Goal: Task Accomplishment & Management: Complete application form

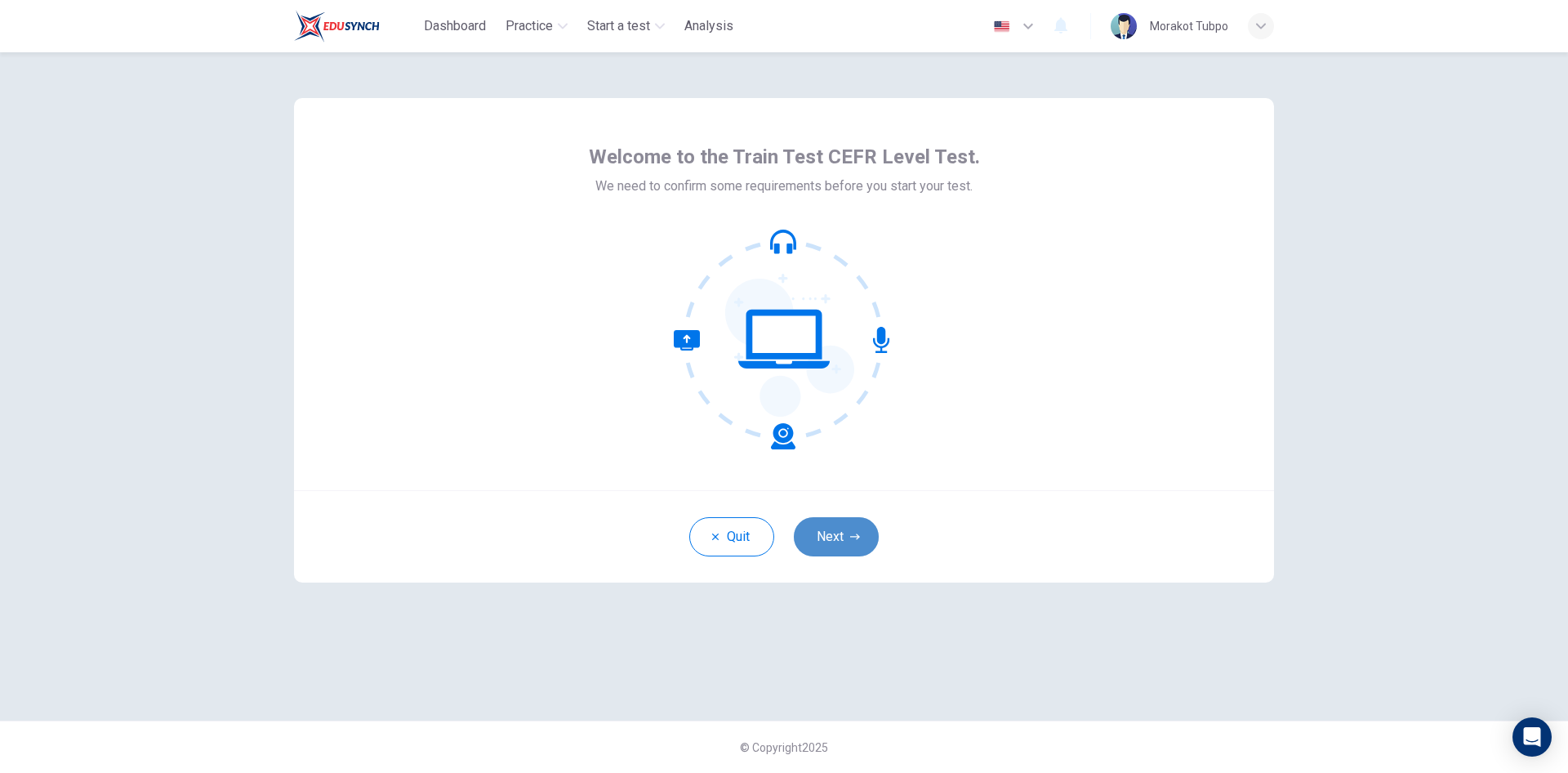
click at [835, 545] on button "Next" at bounding box center [836, 537] width 85 height 40
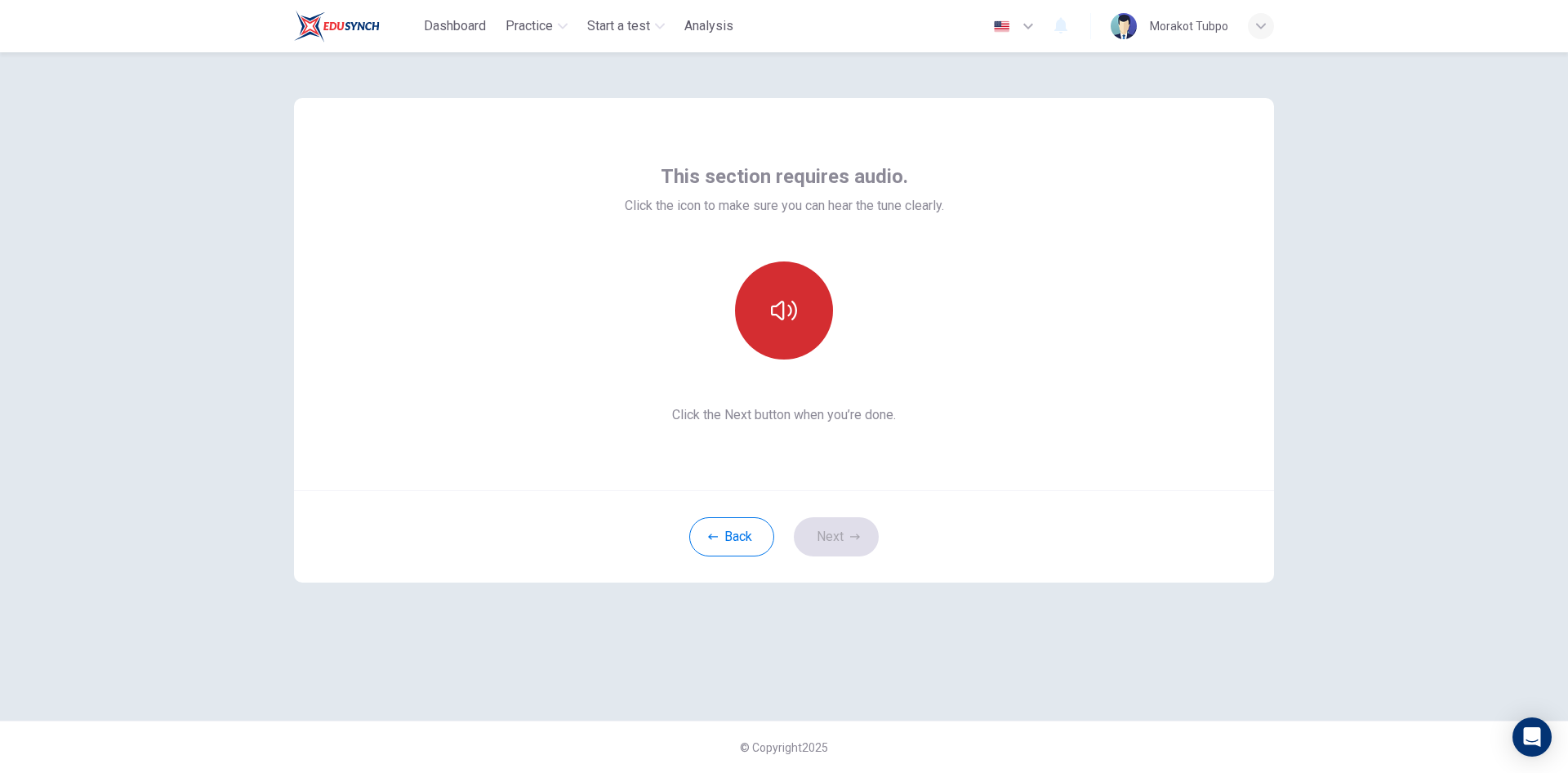
click at [774, 311] on icon "button" at bounding box center [784, 311] width 26 height 26
click at [781, 308] on icon "button" at bounding box center [784, 311] width 26 height 26
click at [778, 301] on icon "button" at bounding box center [784, 311] width 26 height 26
click at [1143, 613] on div "This section requires audio. Click the icon to make sure you can hear the tune …" at bounding box center [784, 386] width 1032 height 669
click at [832, 541] on button "Next" at bounding box center [836, 537] width 85 height 40
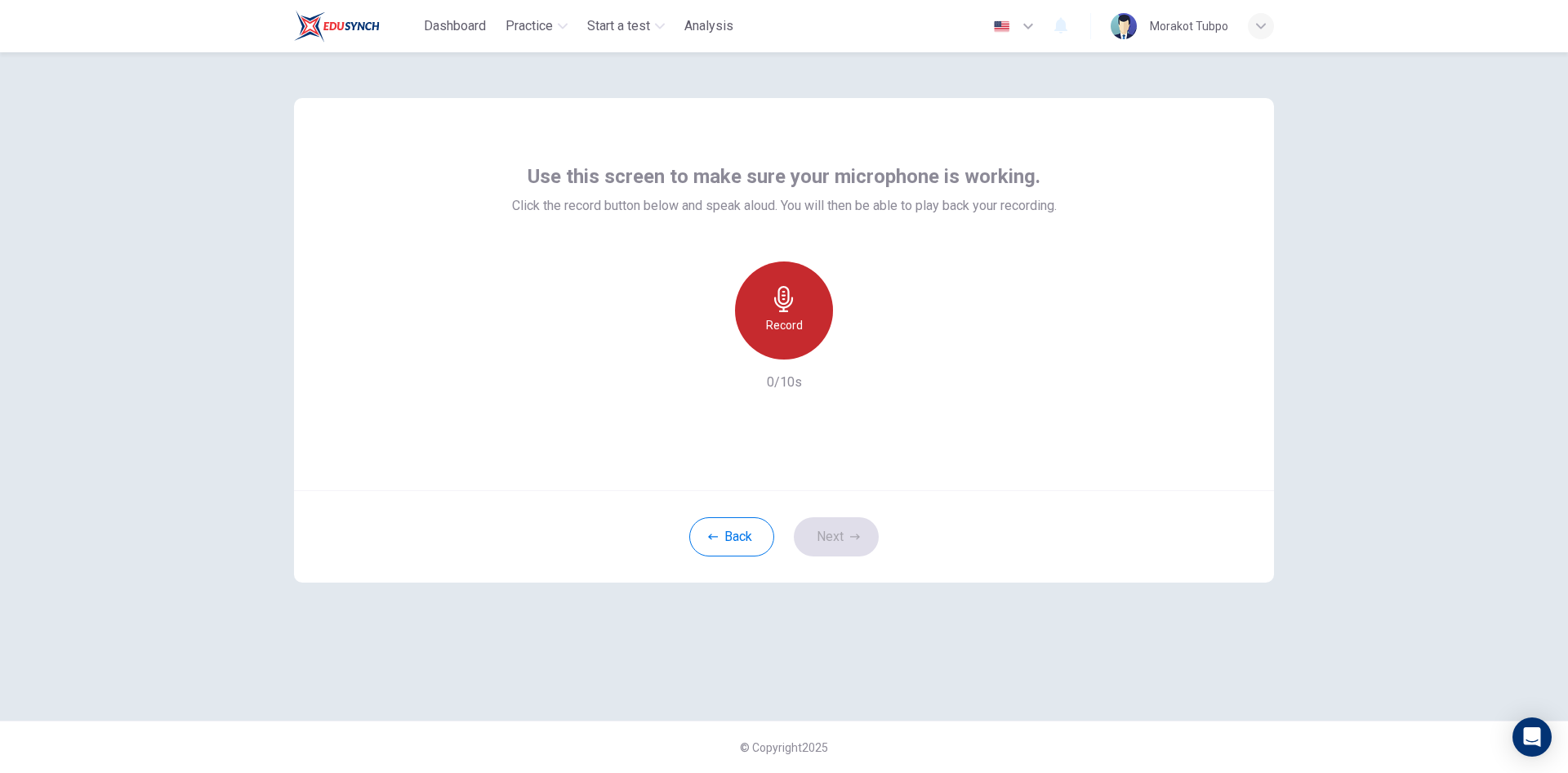
click at [777, 308] on icon "button" at bounding box center [784, 300] width 26 height 26
click at [857, 345] on icon "button" at bounding box center [861, 346] width 7 height 10
click at [714, 346] on icon "button" at bounding box center [709, 346] width 15 height 15
click at [781, 308] on icon "button" at bounding box center [783, 300] width 18 height 26
click at [854, 346] on icon "button" at bounding box center [859, 346] width 17 height 17
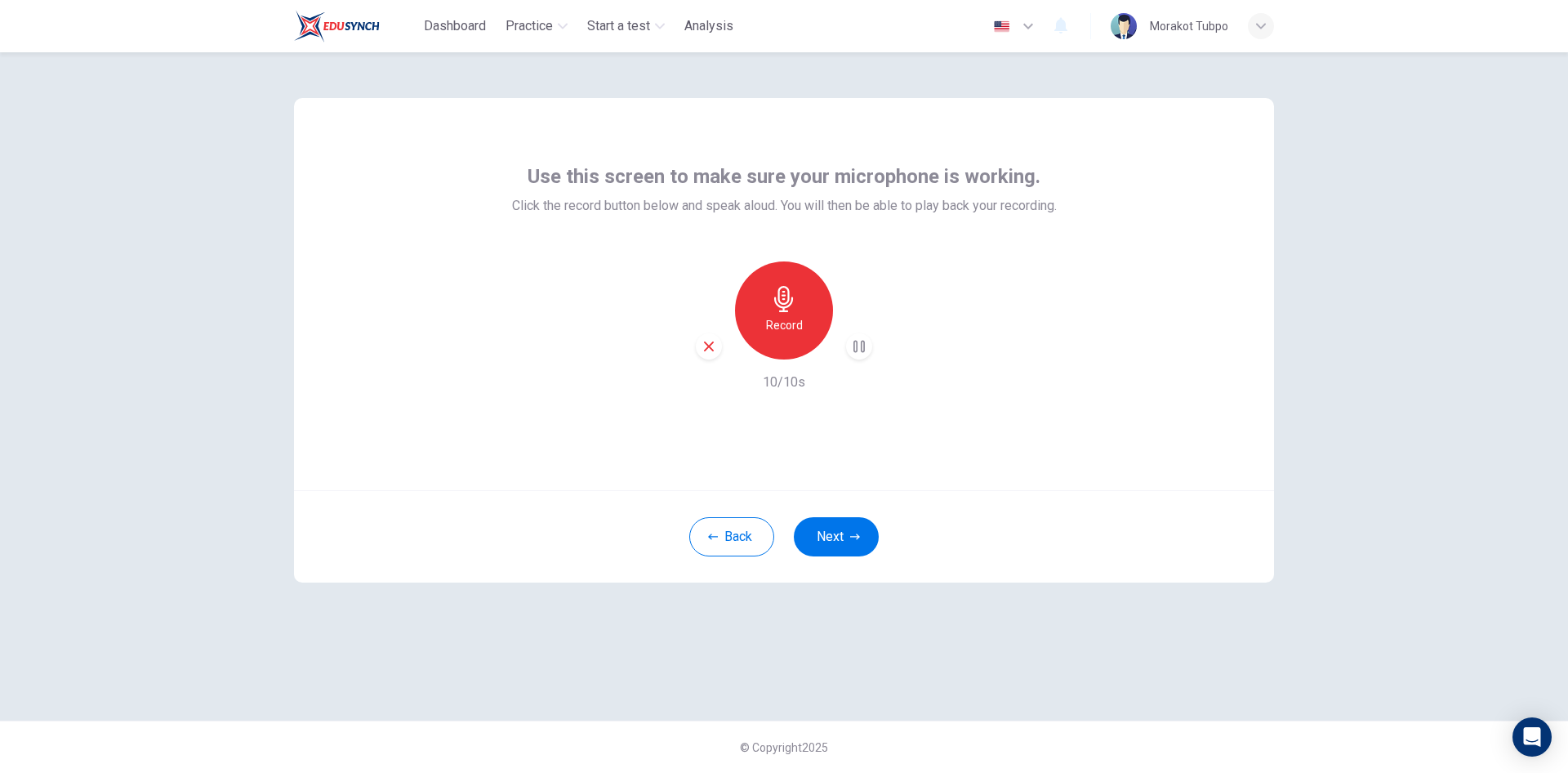
click at [711, 347] on icon "button" at bounding box center [708, 346] width 10 height 10
click at [790, 313] on div "Record" at bounding box center [784, 310] width 98 height 98
click at [855, 352] on icon "button" at bounding box center [859, 346] width 17 height 17
click at [703, 344] on icon "button" at bounding box center [709, 346] width 15 height 15
click at [778, 323] on h6 "Record" at bounding box center [785, 325] width 37 height 19
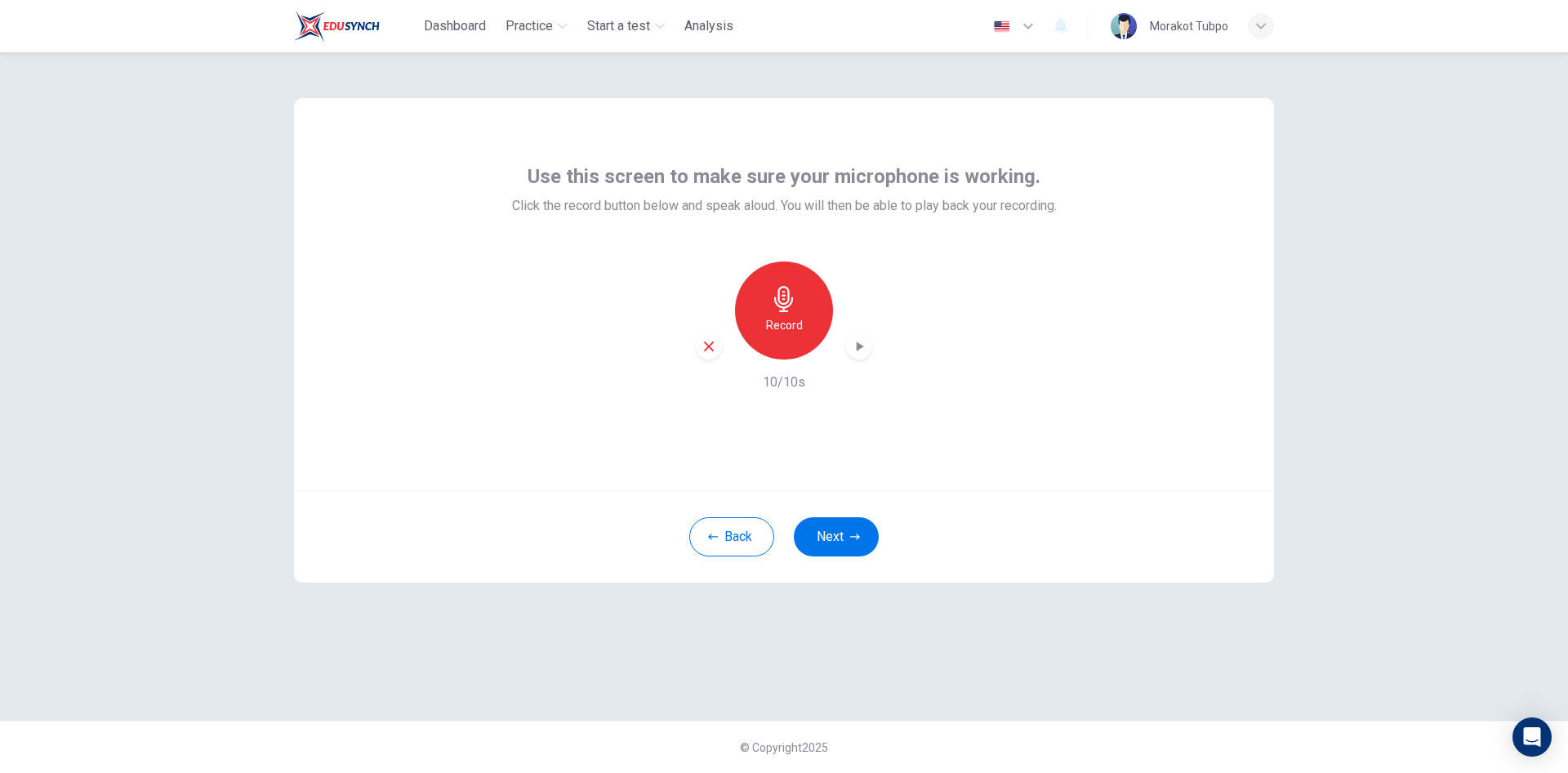
click at [862, 350] on icon "button" at bounding box center [859, 346] width 17 height 17
click at [857, 346] on icon "button" at bounding box center [861, 346] width 7 height 10
click at [864, 346] on icon "button" at bounding box center [859, 346] width 17 height 17
click at [702, 346] on icon "button" at bounding box center [709, 346] width 15 height 15
click at [780, 308] on icon "button" at bounding box center [783, 300] width 18 height 26
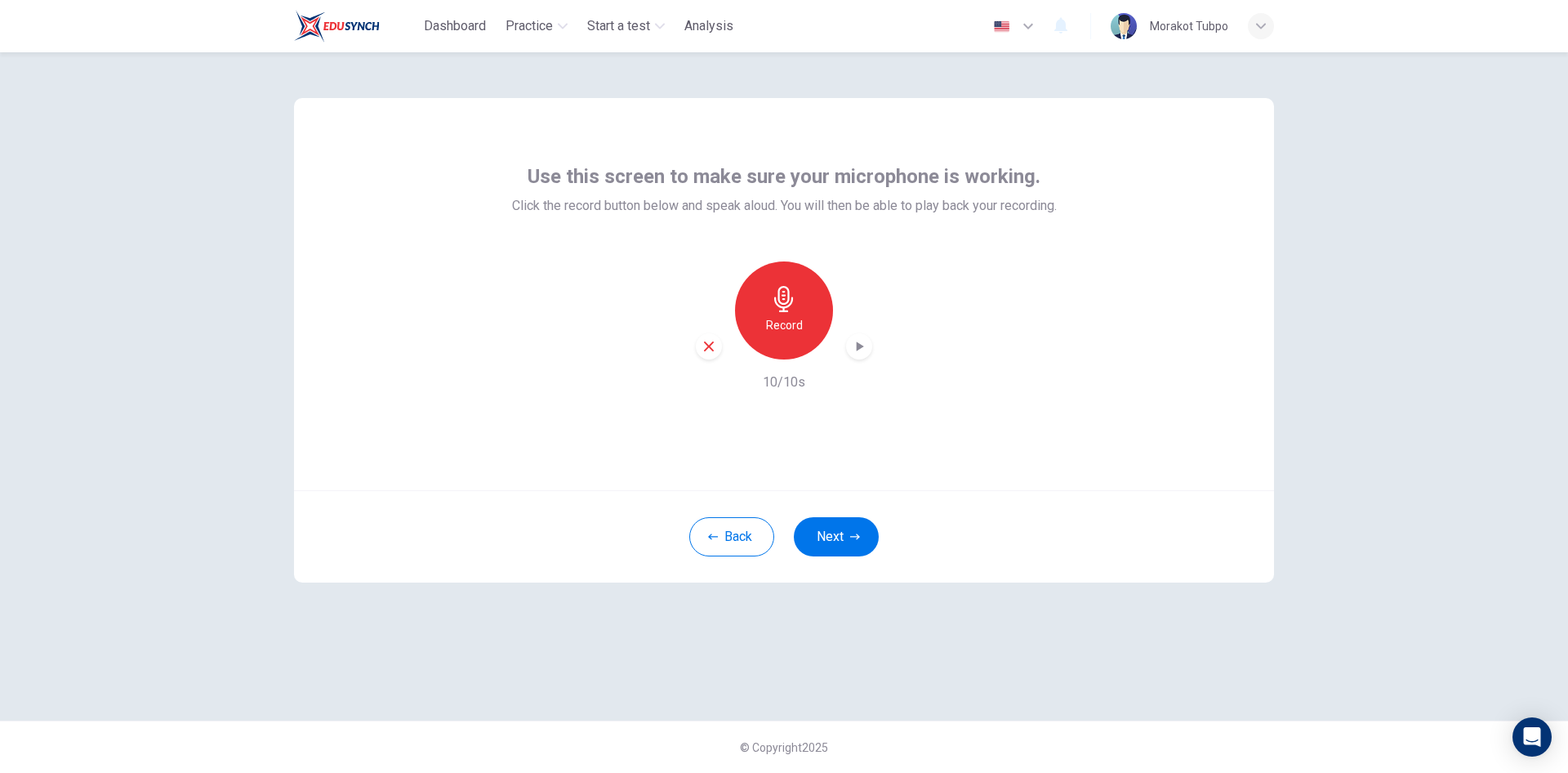
click at [862, 353] on icon "button" at bounding box center [859, 346] width 17 height 17
click at [711, 351] on icon "button" at bounding box center [709, 346] width 15 height 15
click at [780, 304] on icon "button" at bounding box center [784, 300] width 26 height 26
click at [766, 305] on div "Stop" at bounding box center [784, 310] width 98 height 98
click at [854, 350] on icon "button" at bounding box center [859, 346] width 17 height 17
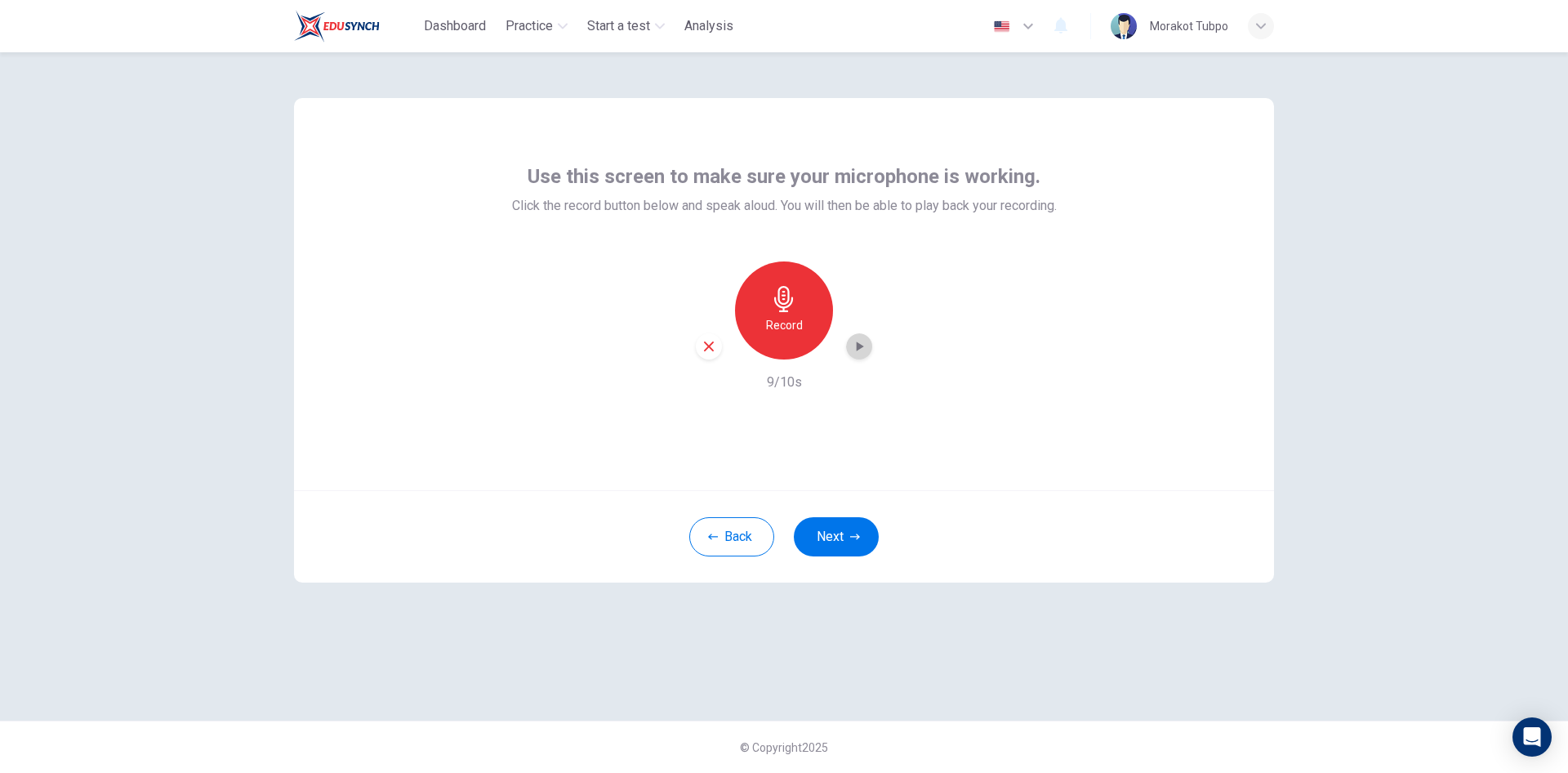
click at [861, 352] on icon "button" at bounding box center [859, 346] width 17 height 17
click at [852, 350] on icon "button" at bounding box center [859, 346] width 17 height 17
click at [858, 351] on icon "button" at bounding box center [859, 346] width 17 height 17
click at [844, 539] on button "Next" at bounding box center [836, 537] width 85 height 40
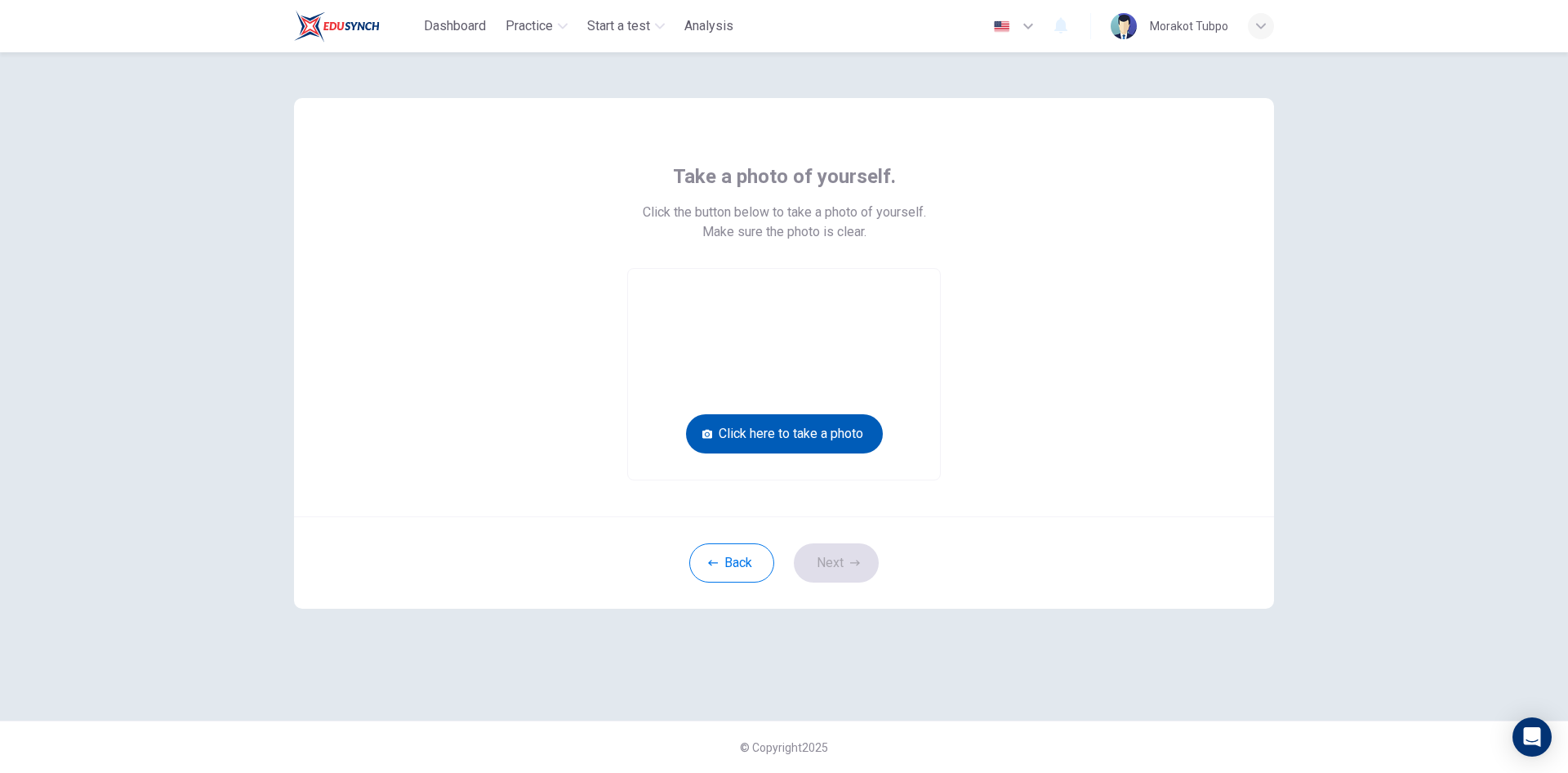
click at [833, 449] on button "Click here to take a photo" at bounding box center [784, 434] width 196 height 40
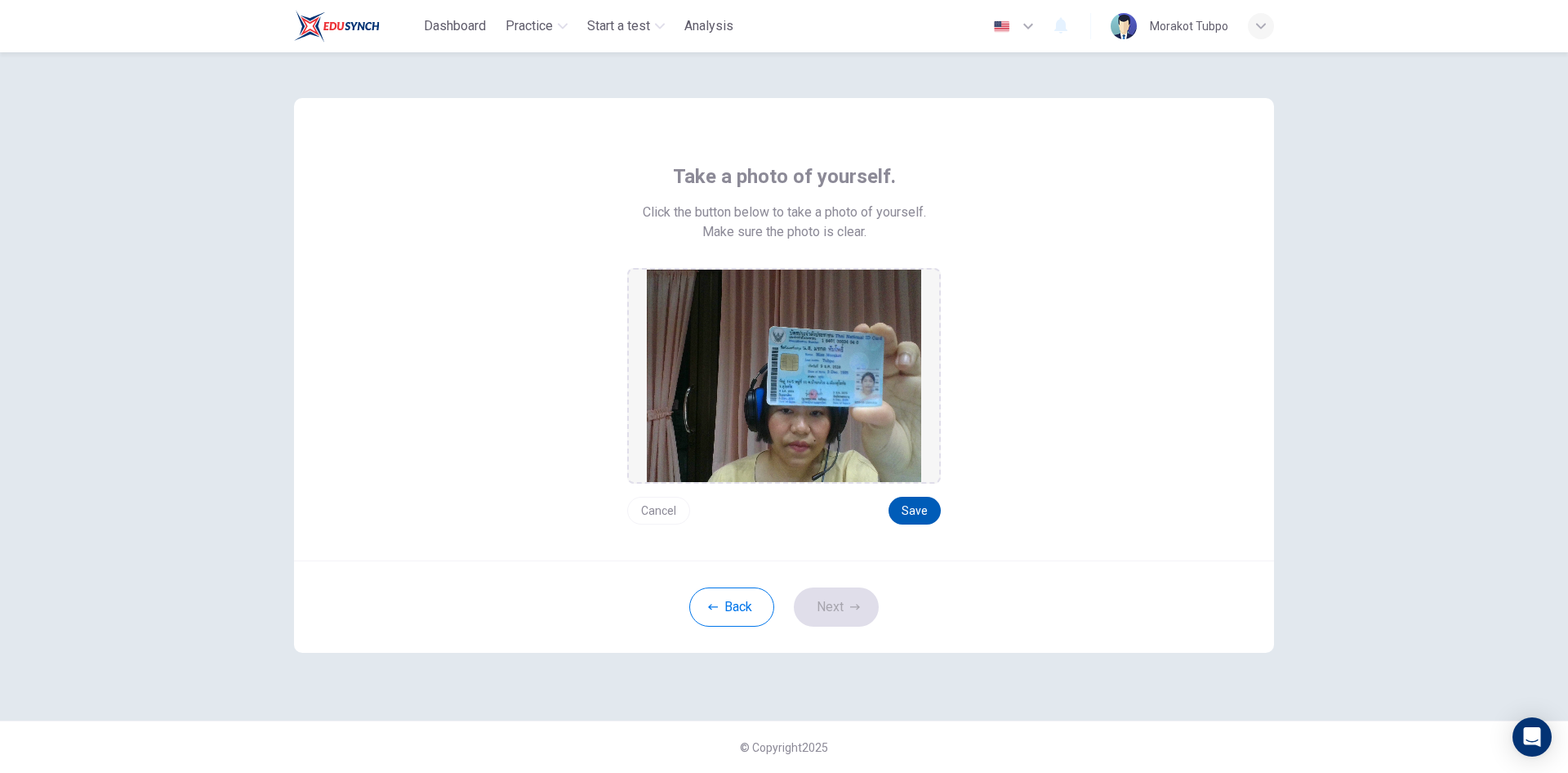
click at [921, 508] on button "Save" at bounding box center [914, 511] width 52 height 28
click at [925, 509] on button "Save" at bounding box center [914, 511] width 52 height 28
click at [840, 603] on button "Next" at bounding box center [836, 607] width 85 height 40
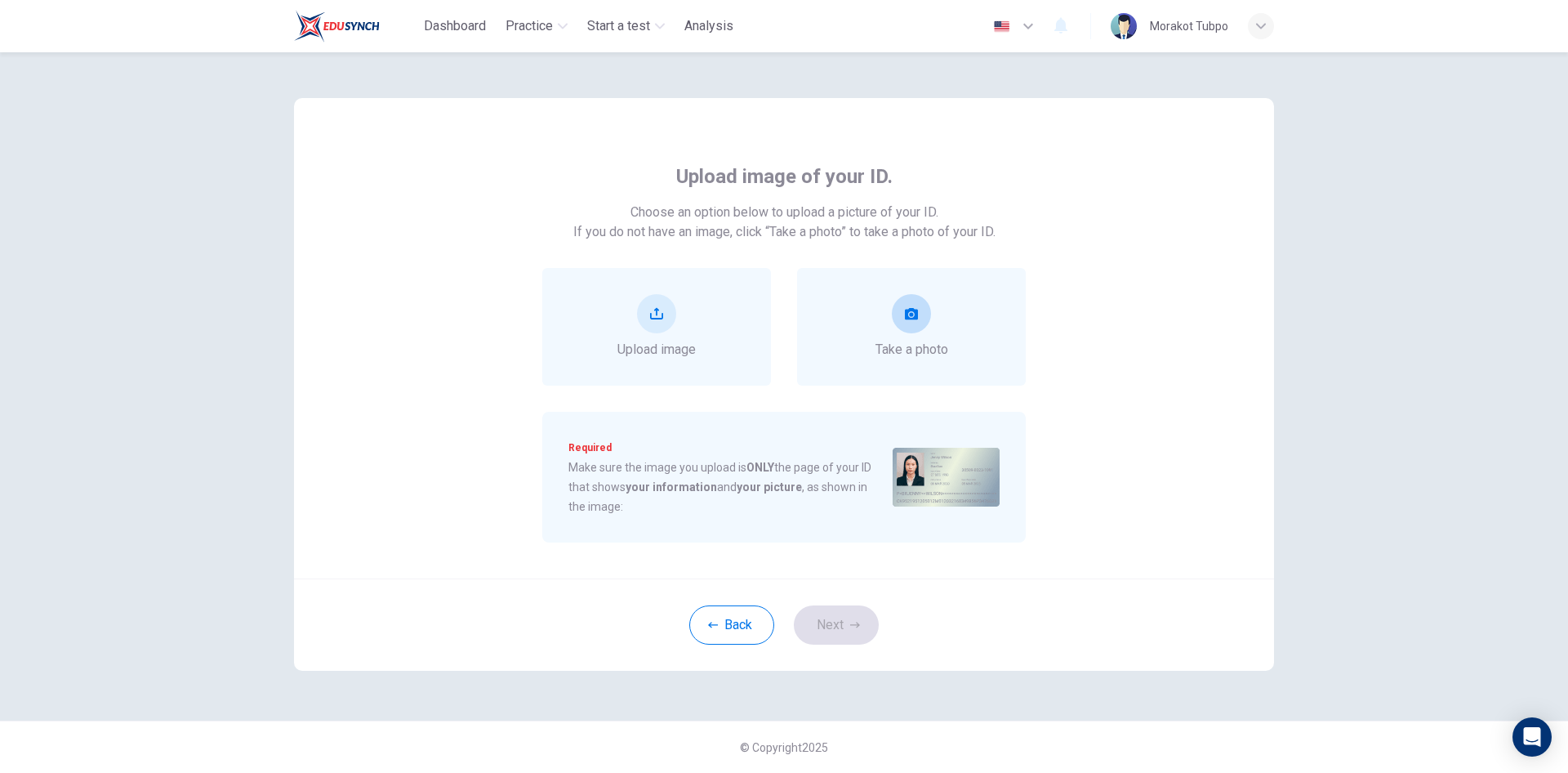
click at [914, 338] on div "Take a photo" at bounding box center [912, 327] width 73 height 65
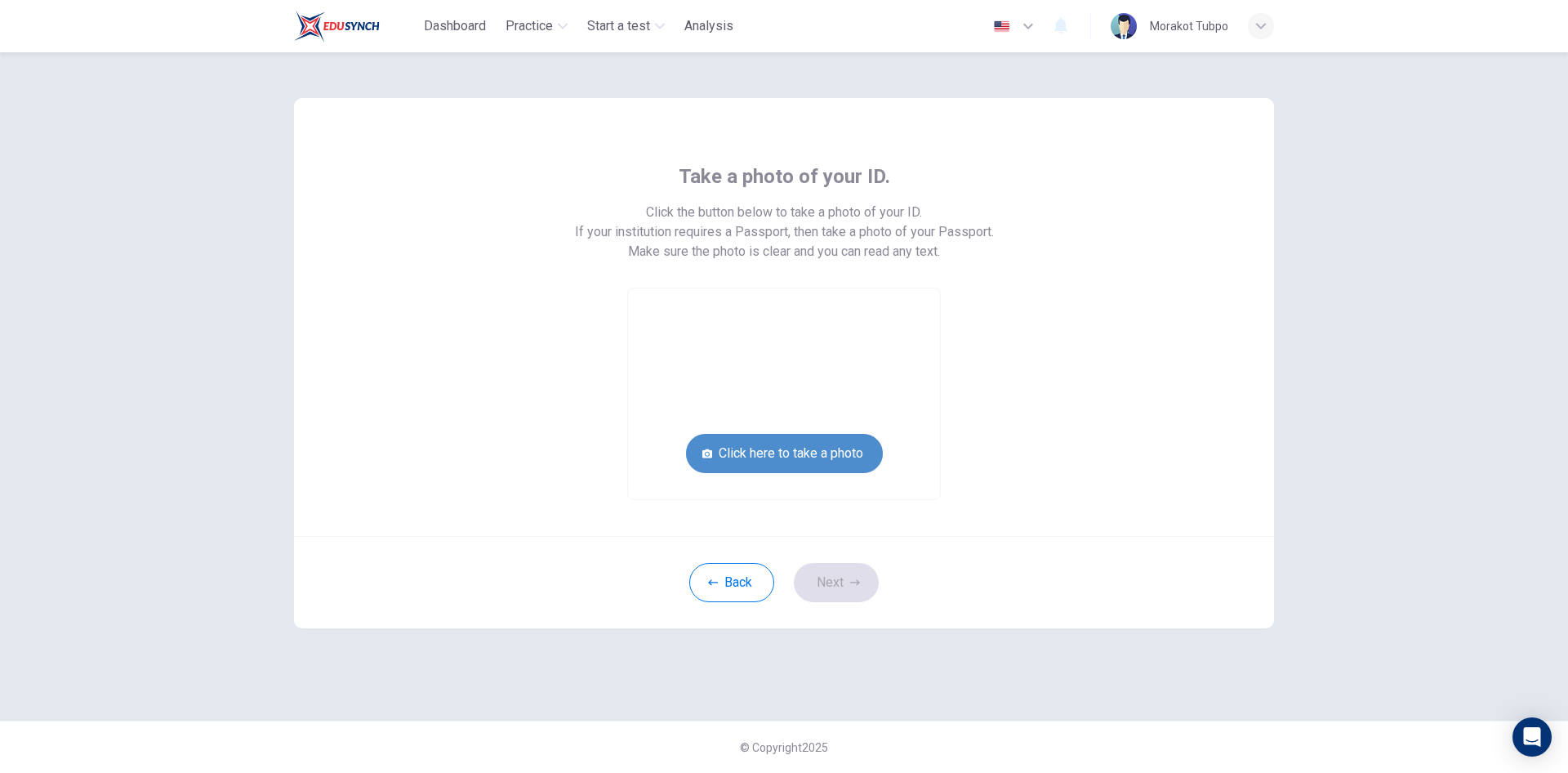
click at [808, 452] on button "Click here to take a photo" at bounding box center [784, 453] width 196 height 40
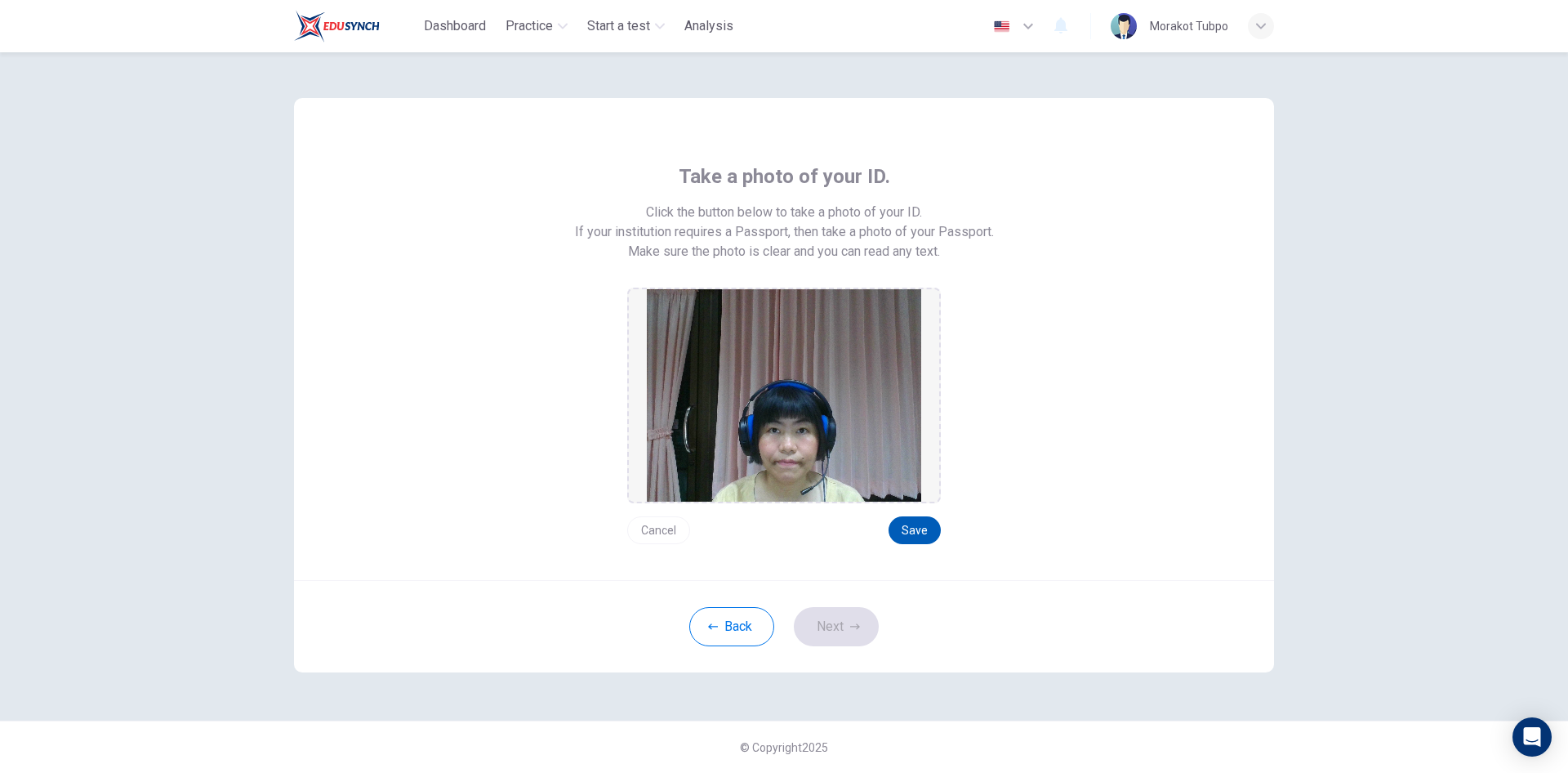
click at [912, 522] on button "Save" at bounding box center [914, 531] width 52 height 28
click at [857, 619] on button "Next" at bounding box center [836, 627] width 85 height 40
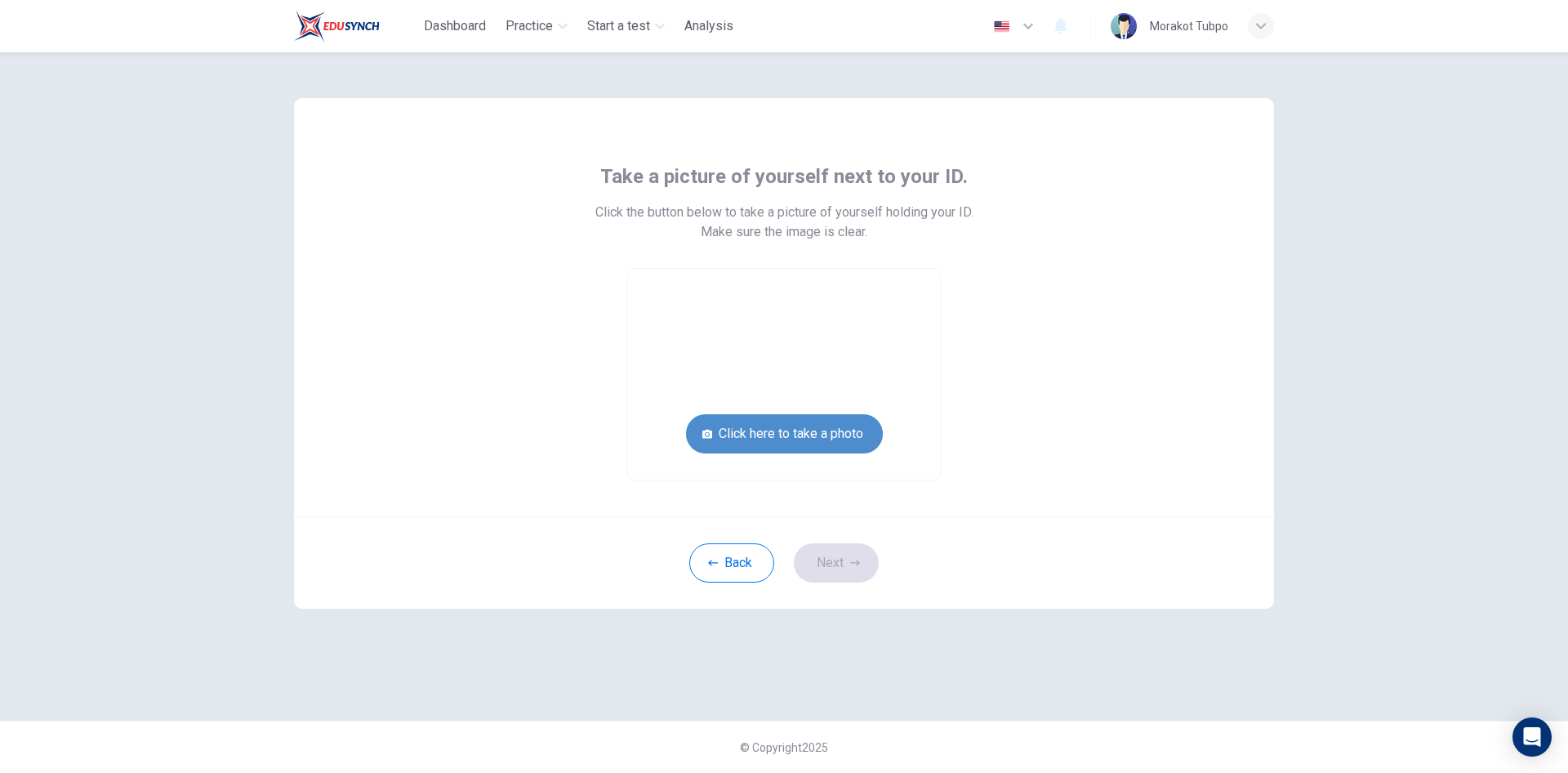
click at [819, 433] on button "Click here to take a photo" at bounding box center [784, 434] width 196 height 40
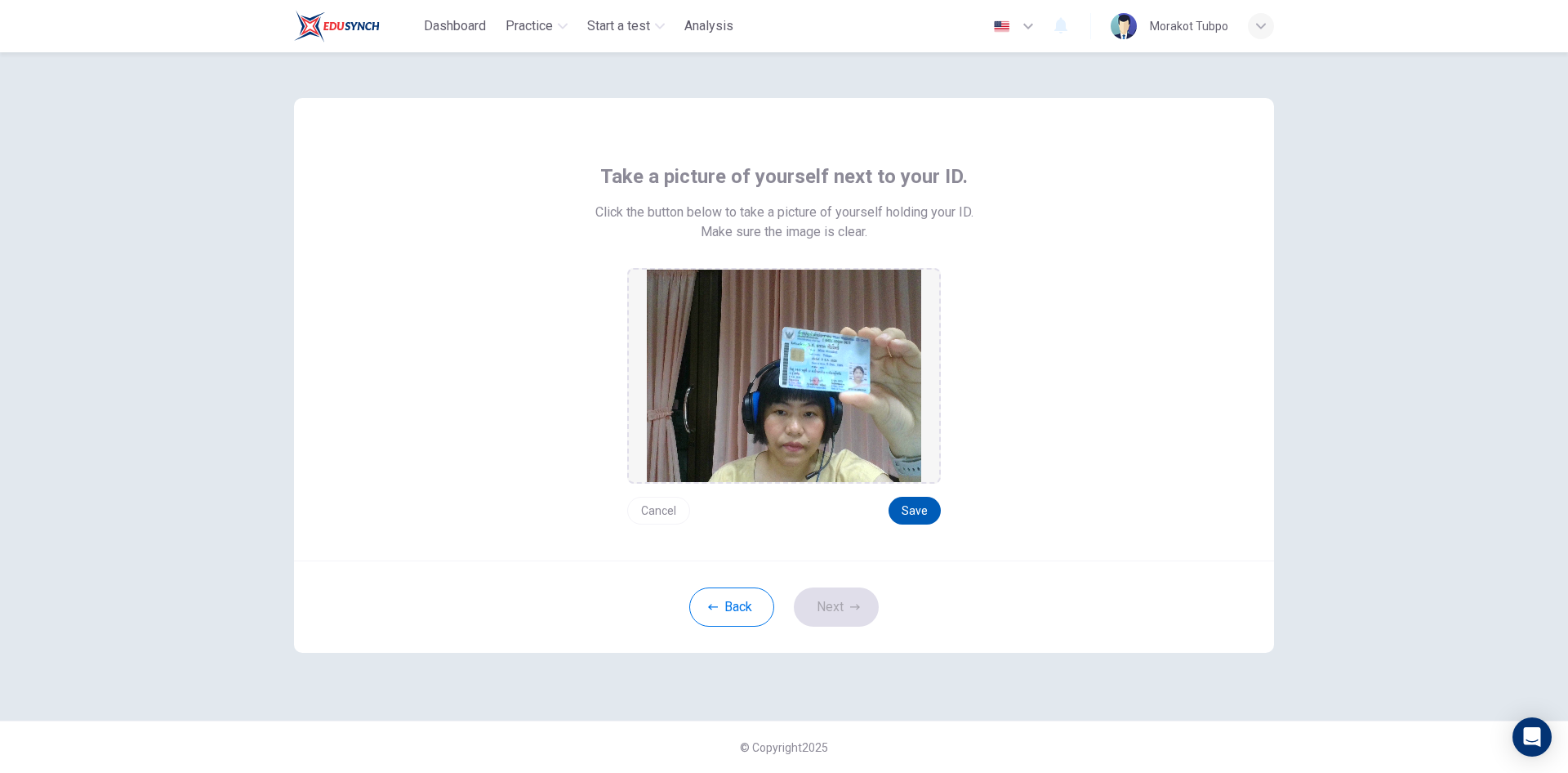
click at [910, 508] on button "Save" at bounding box center [914, 511] width 52 height 28
click at [831, 598] on button "Next" at bounding box center [836, 607] width 85 height 40
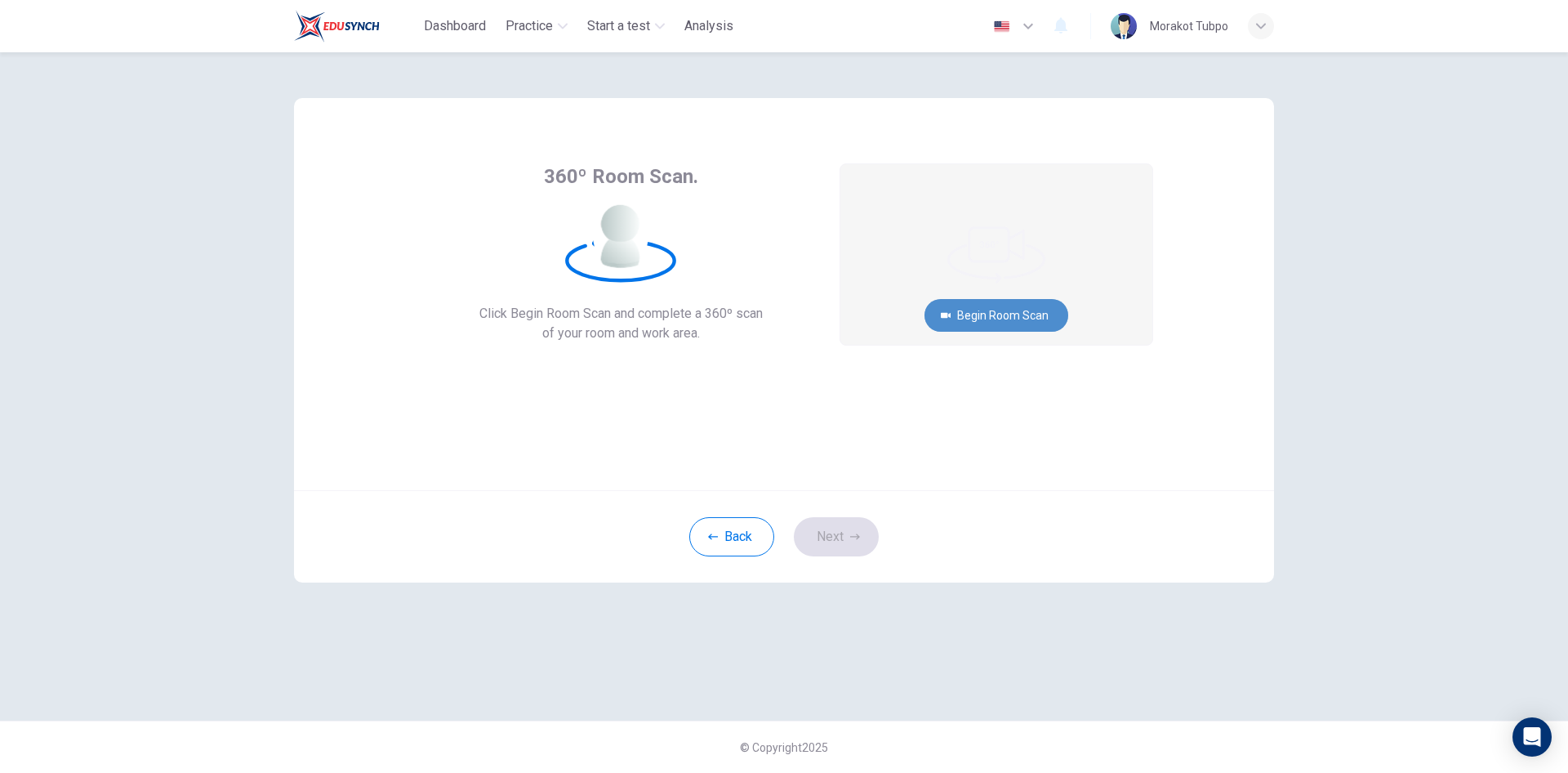
click at [997, 316] on button "Begin Room Scan" at bounding box center [996, 315] width 144 height 33
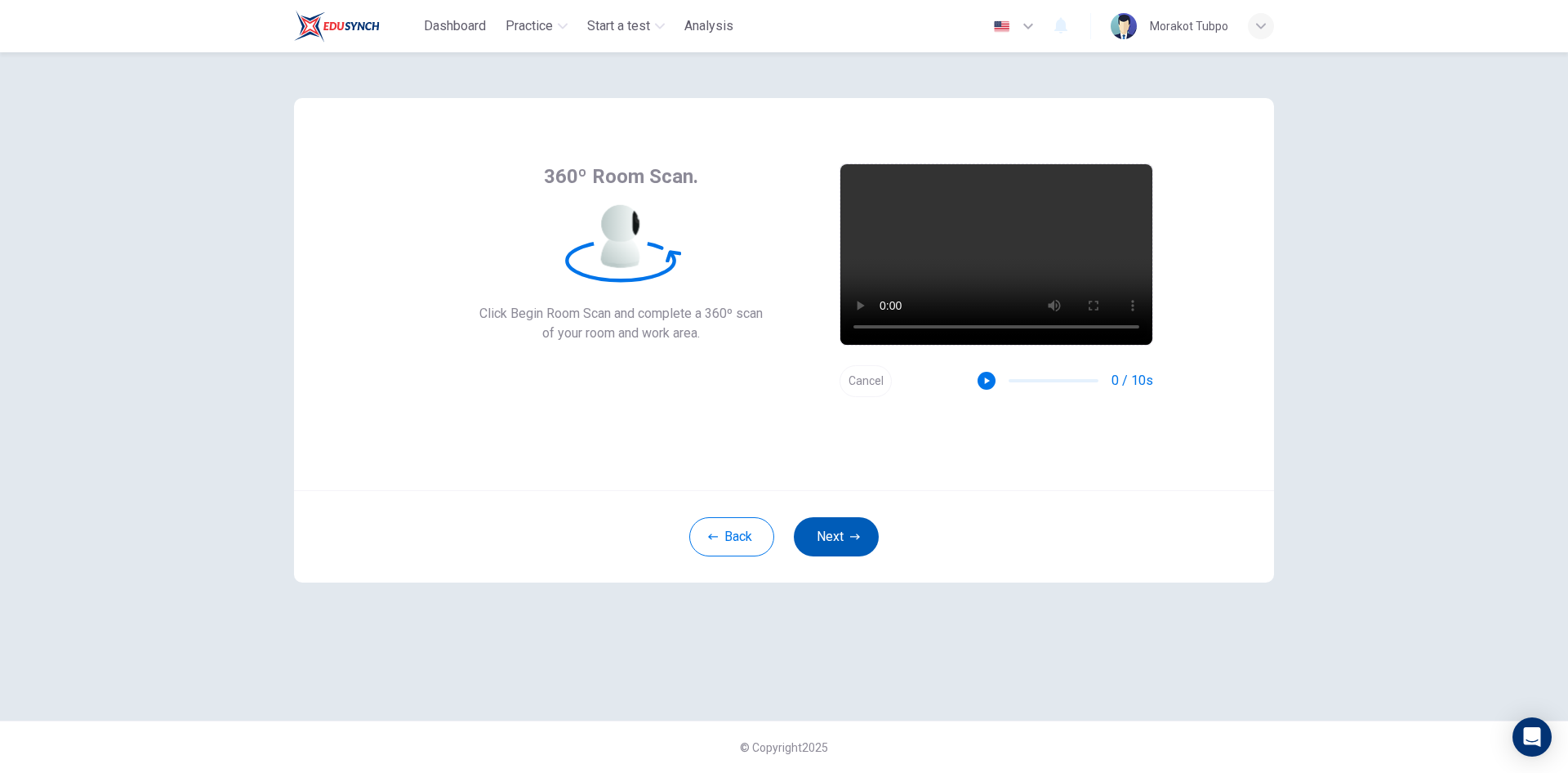
click at [842, 540] on button "Next" at bounding box center [836, 537] width 85 height 40
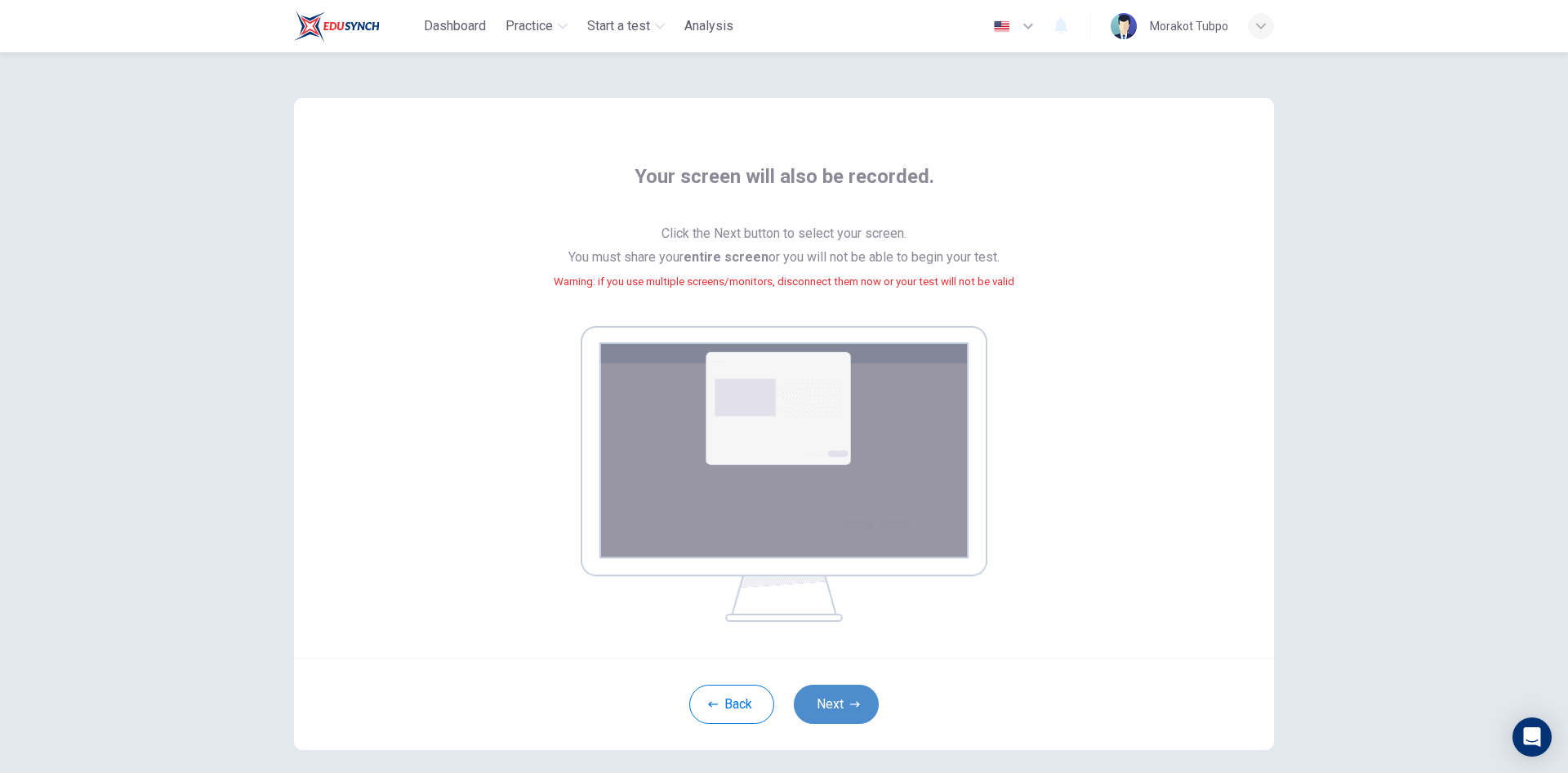
click at [855, 697] on button "Next" at bounding box center [836, 704] width 85 height 40
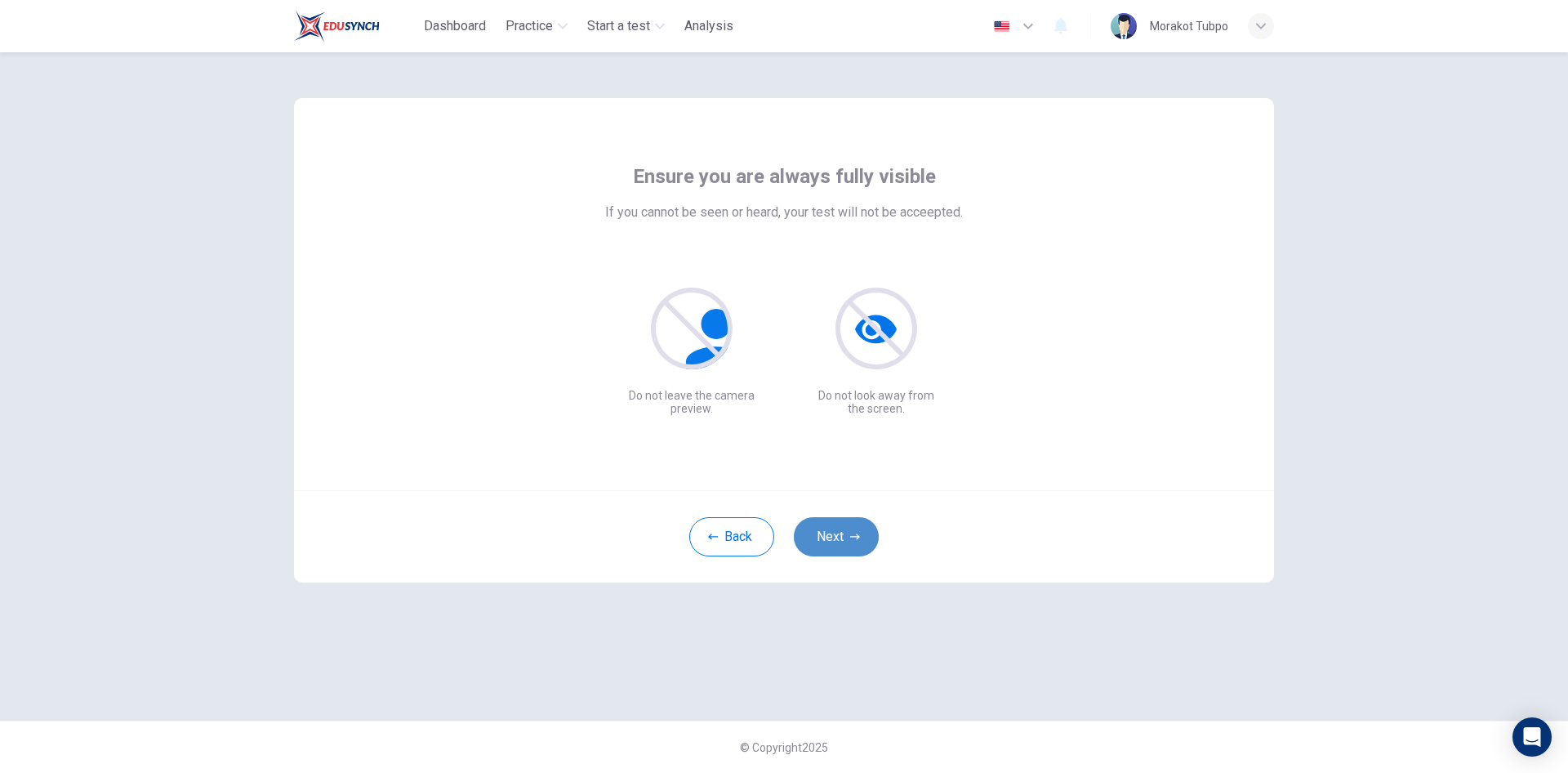
click at [837, 525] on button "Next" at bounding box center [836, 537] width 85 height 40
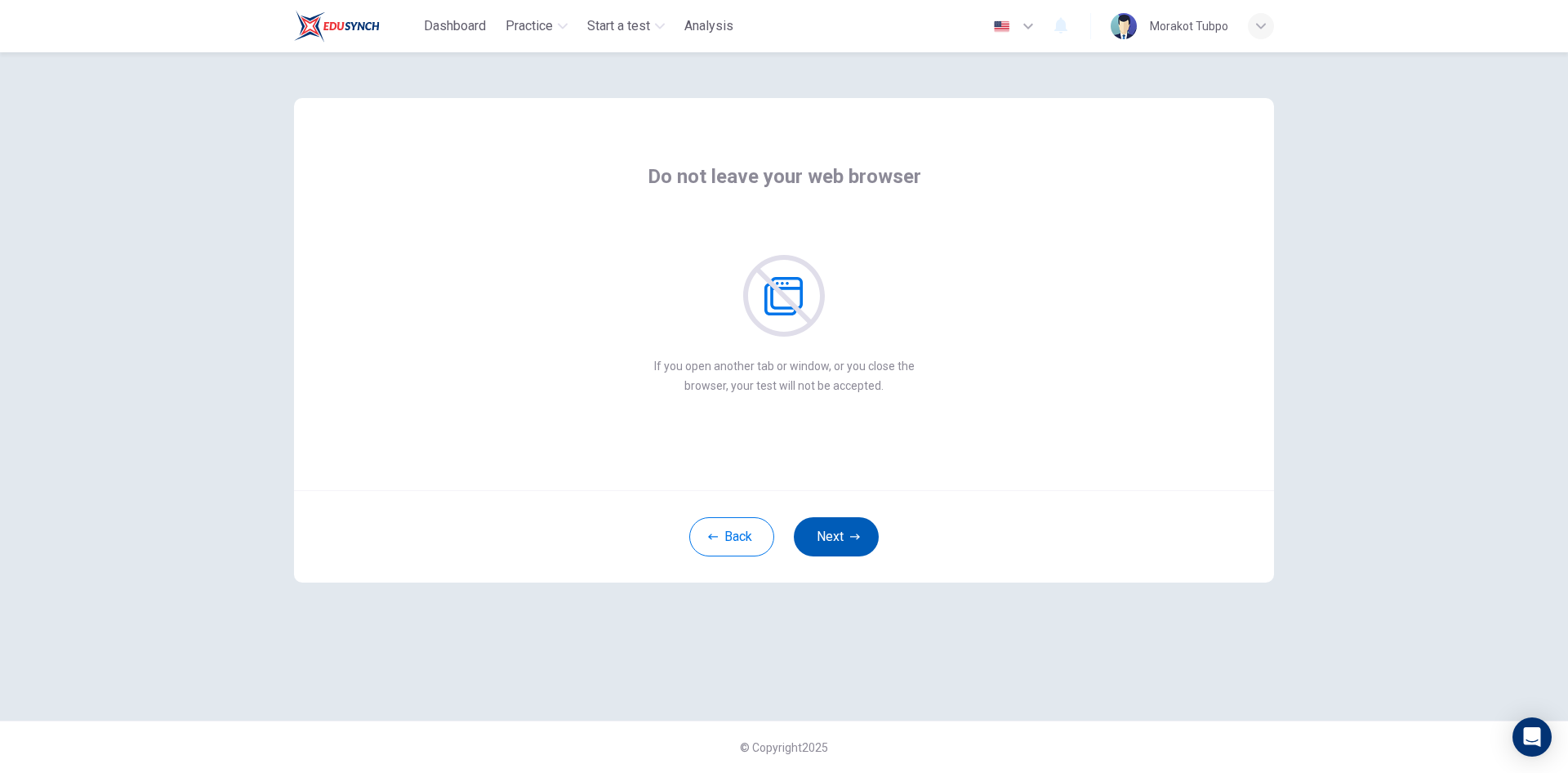
click at [837, 525] on button "Next" at bounding box center [836, 537] width 85 height 40
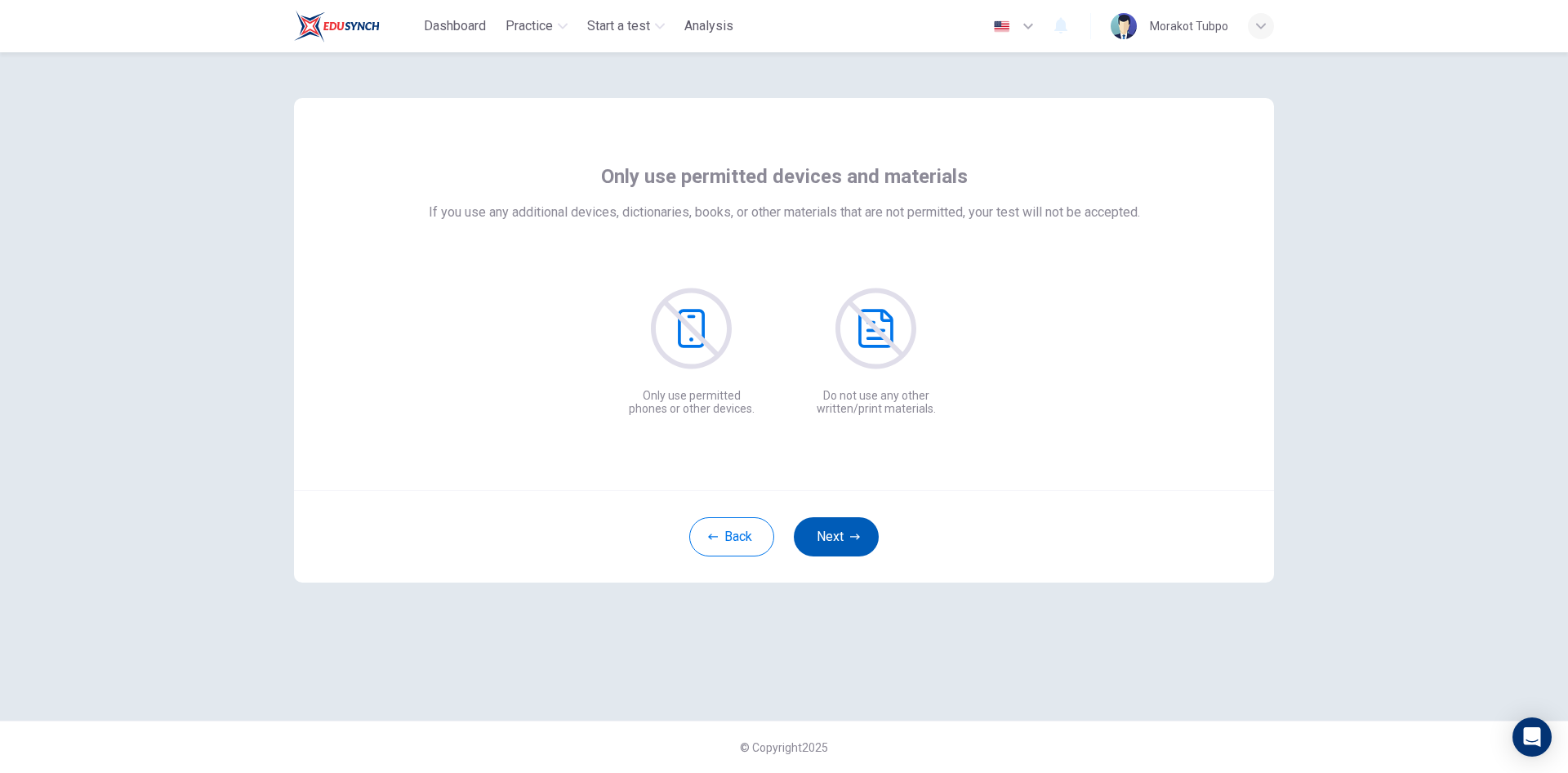
click at [837, 525] on button "Next" at bounding box center [836, 537] width 85 height 40
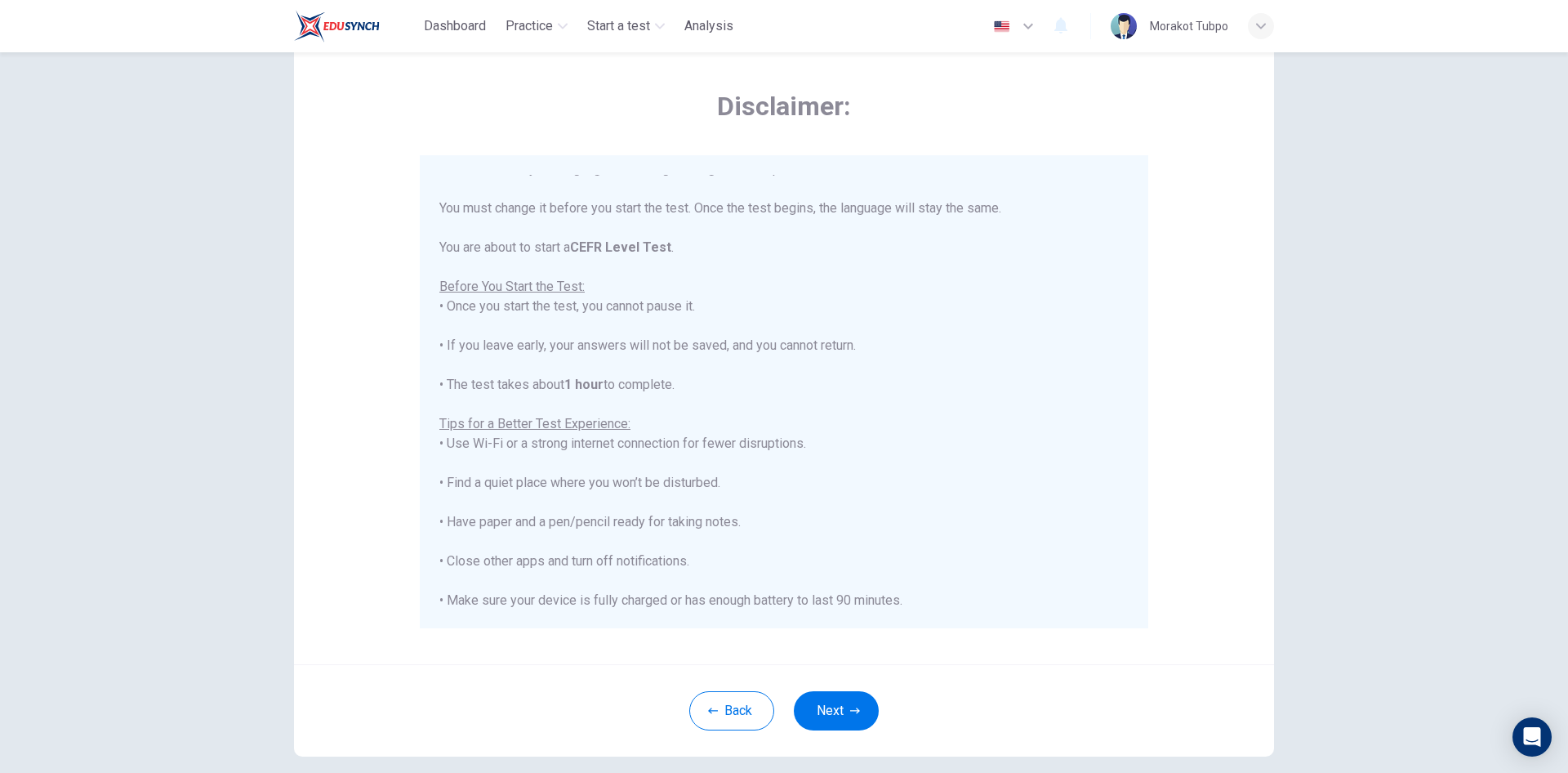
scroll to position [65, 0]
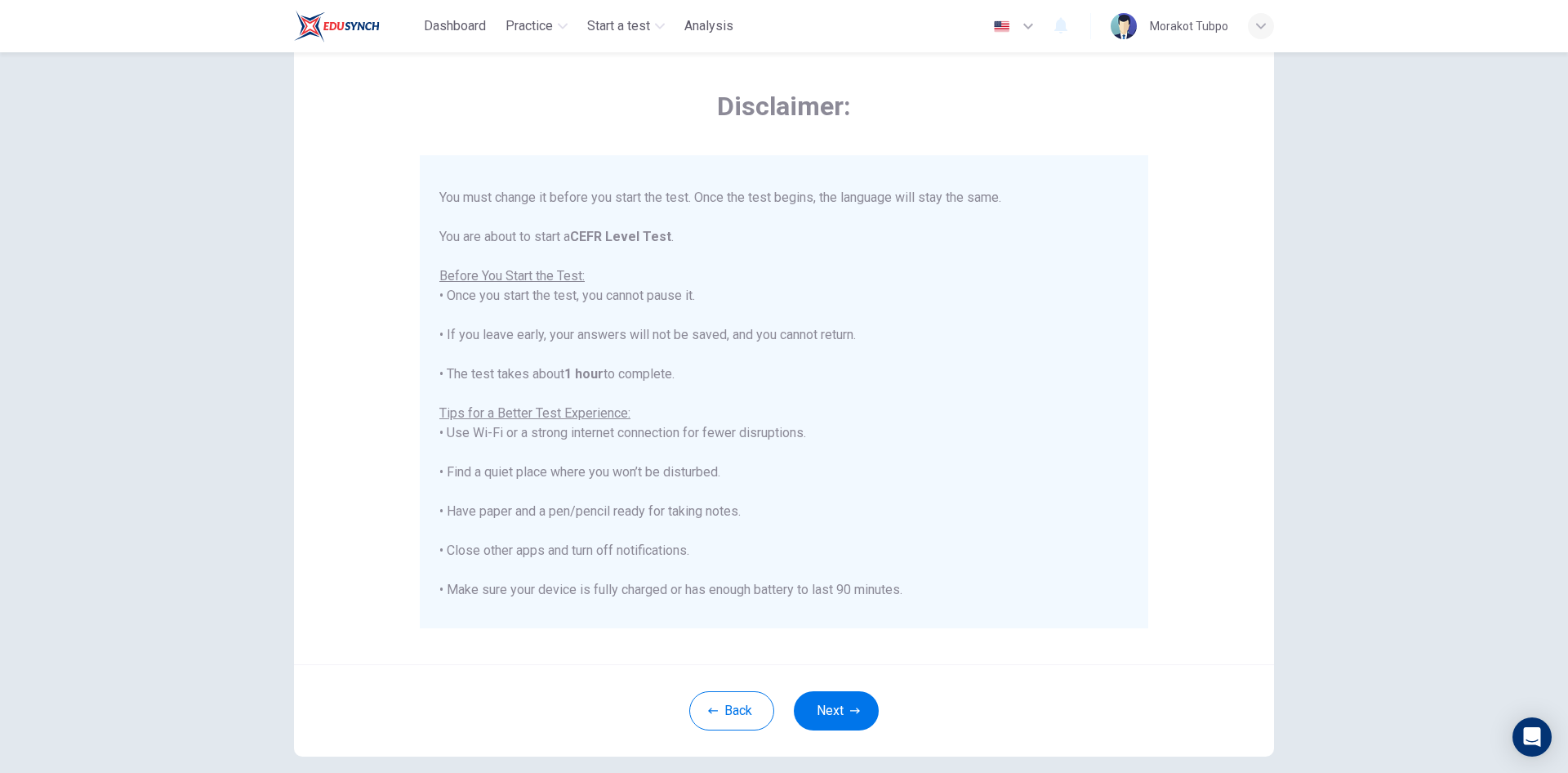
click at [1122, 591] on div "****IMPORTANT: You cannot change the language during the test.**** Please choos…" at bounding box center [788, 391] width 696 height 434
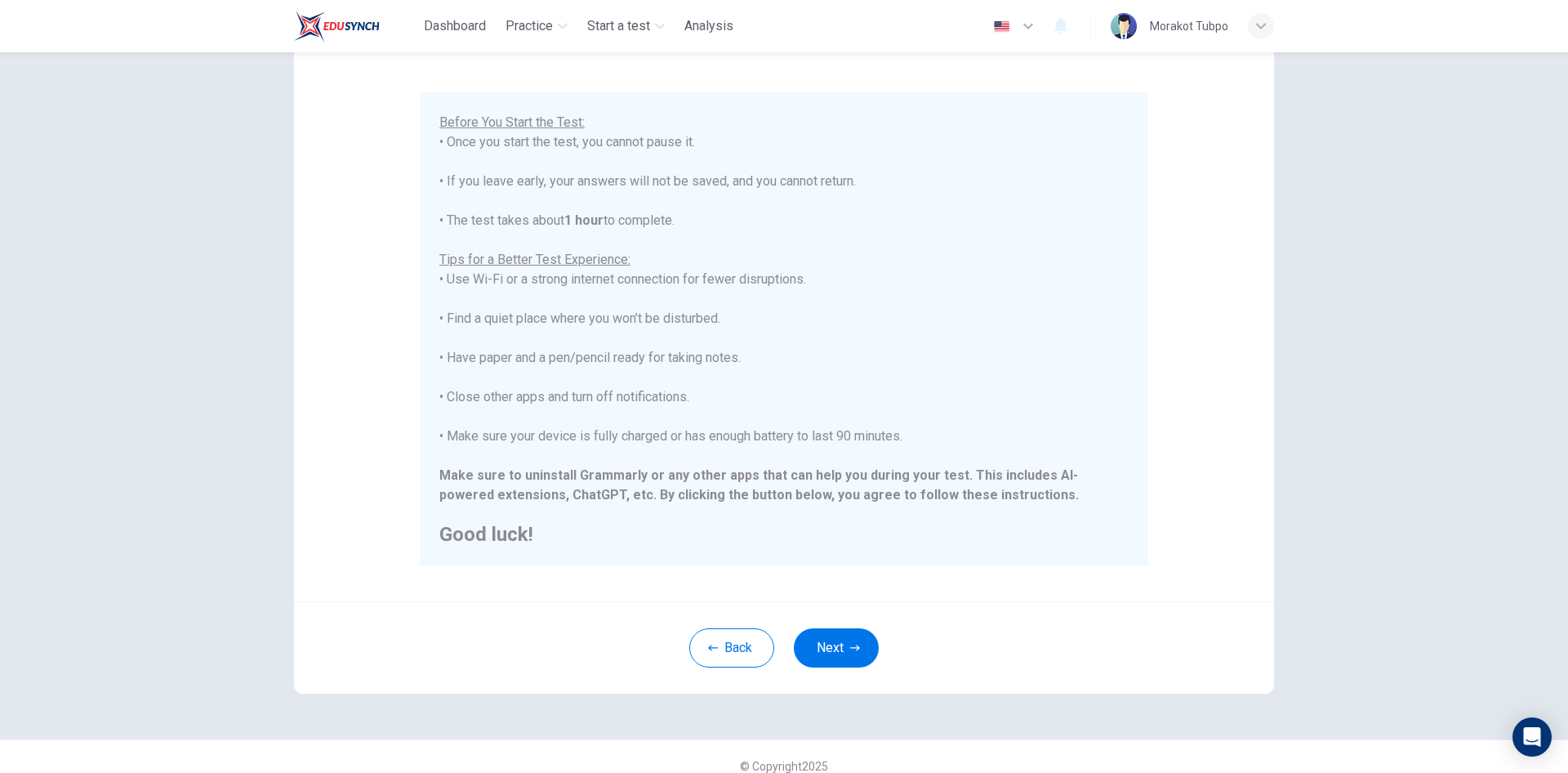
scroll to position [136, 0]
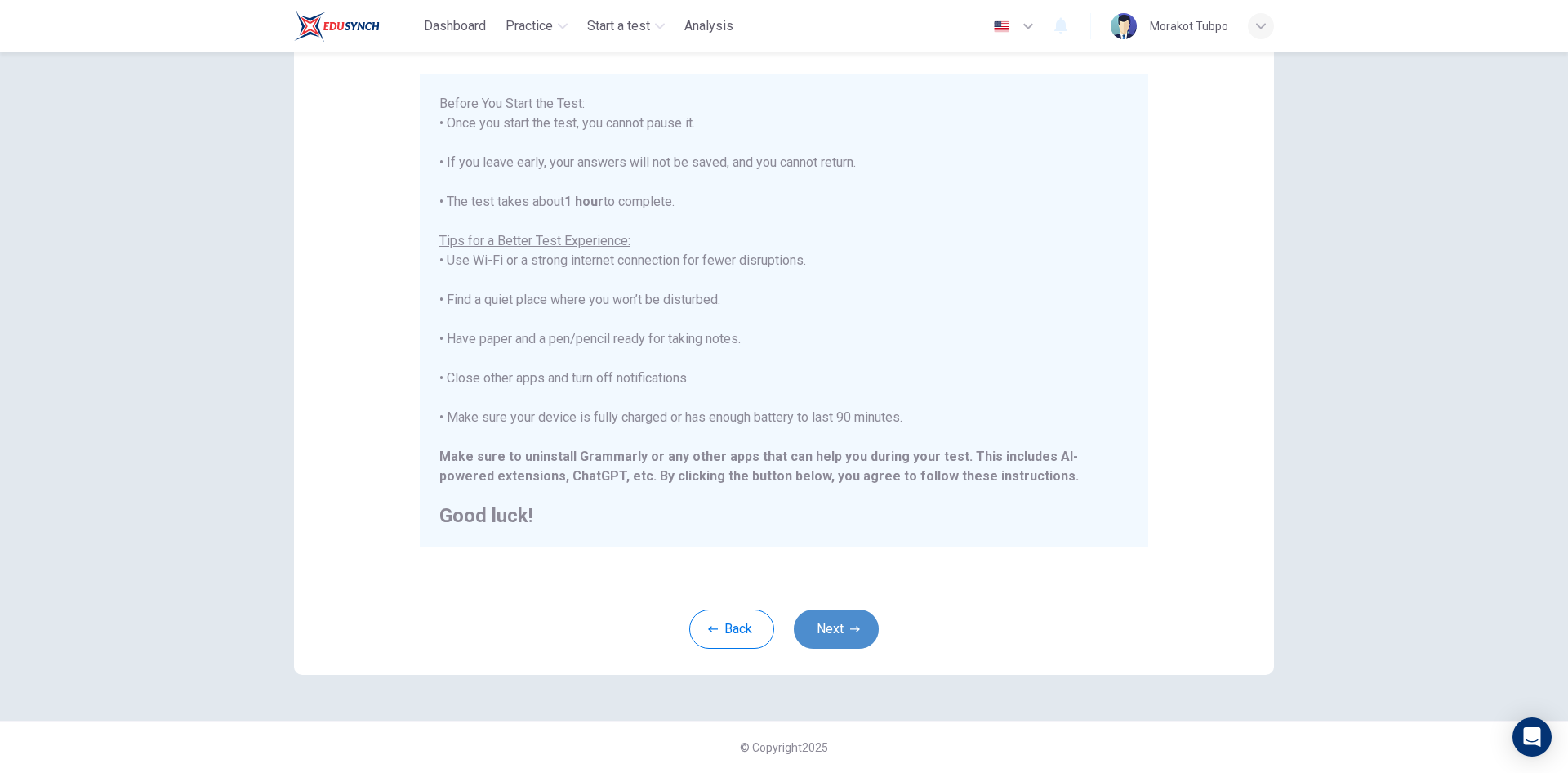
click at [842, 629] on button "Next" at bounding box center [836, 629] width 85 height 40
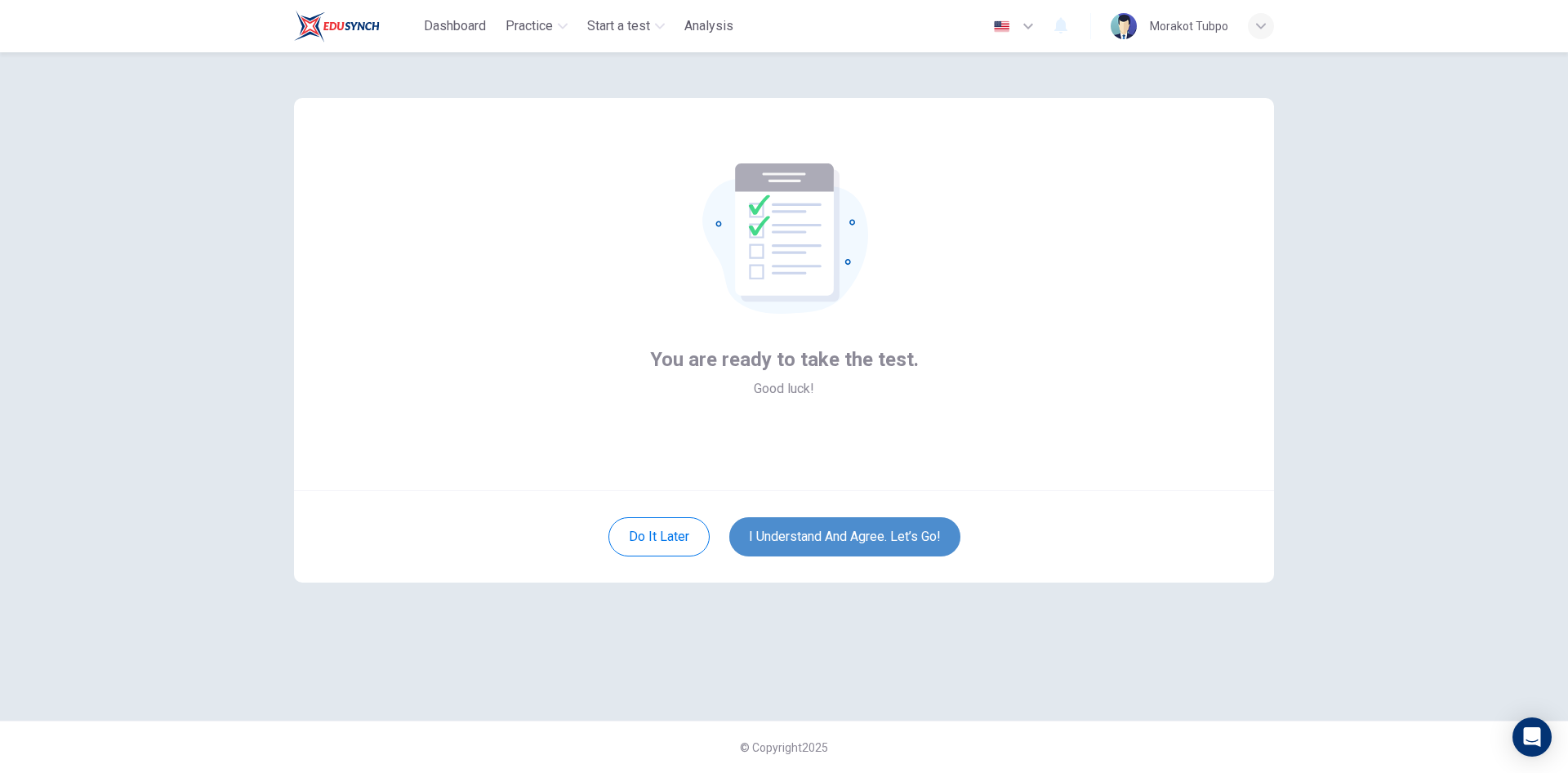
click at [817, 535] on button "I understand and agree. Let’s go!" at bounding box center [845, 537] width 231 height 40
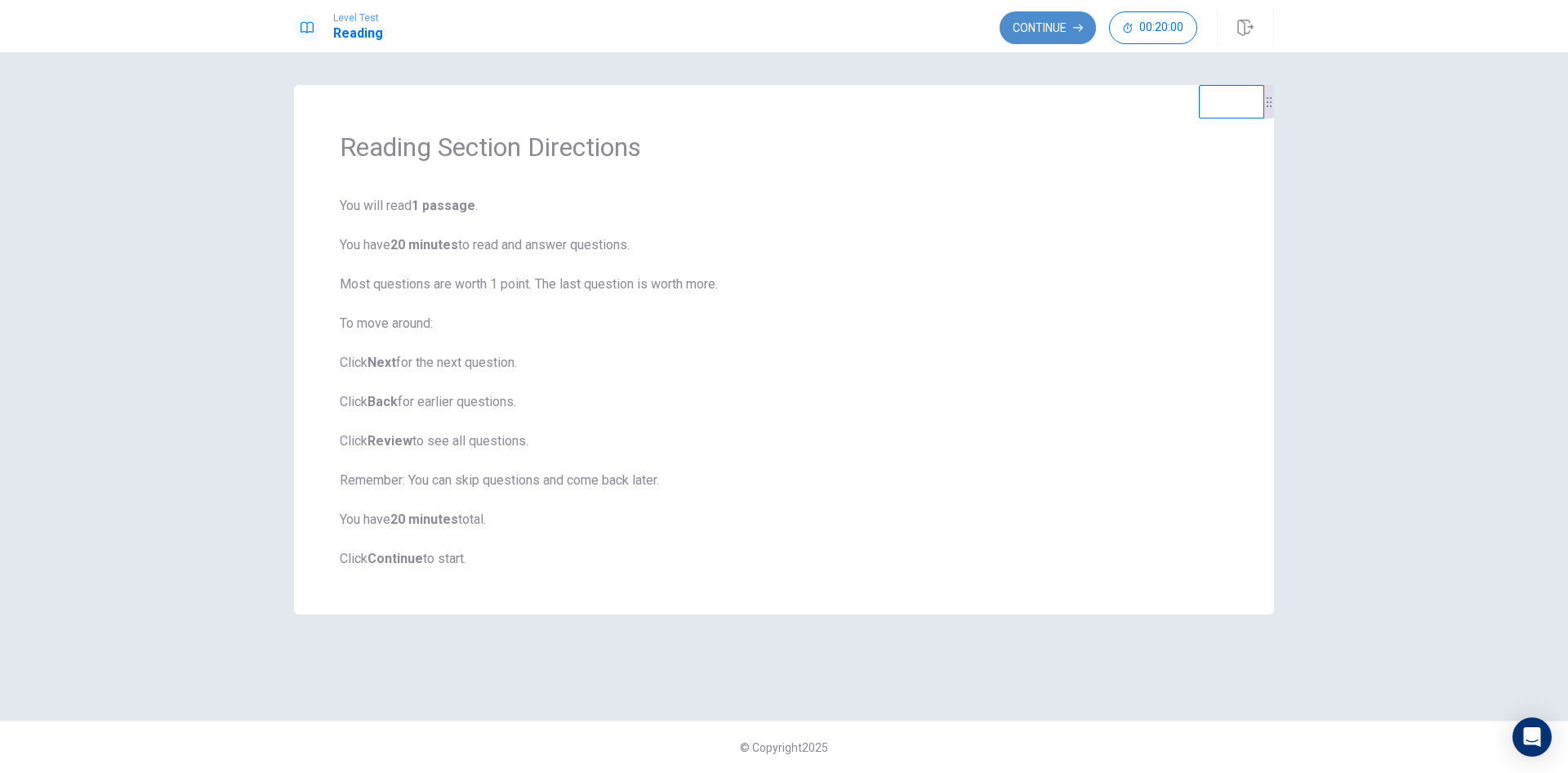
click at [1029, 26] on button "Continue" at bounding box center [1047, 27] width 96 height 33
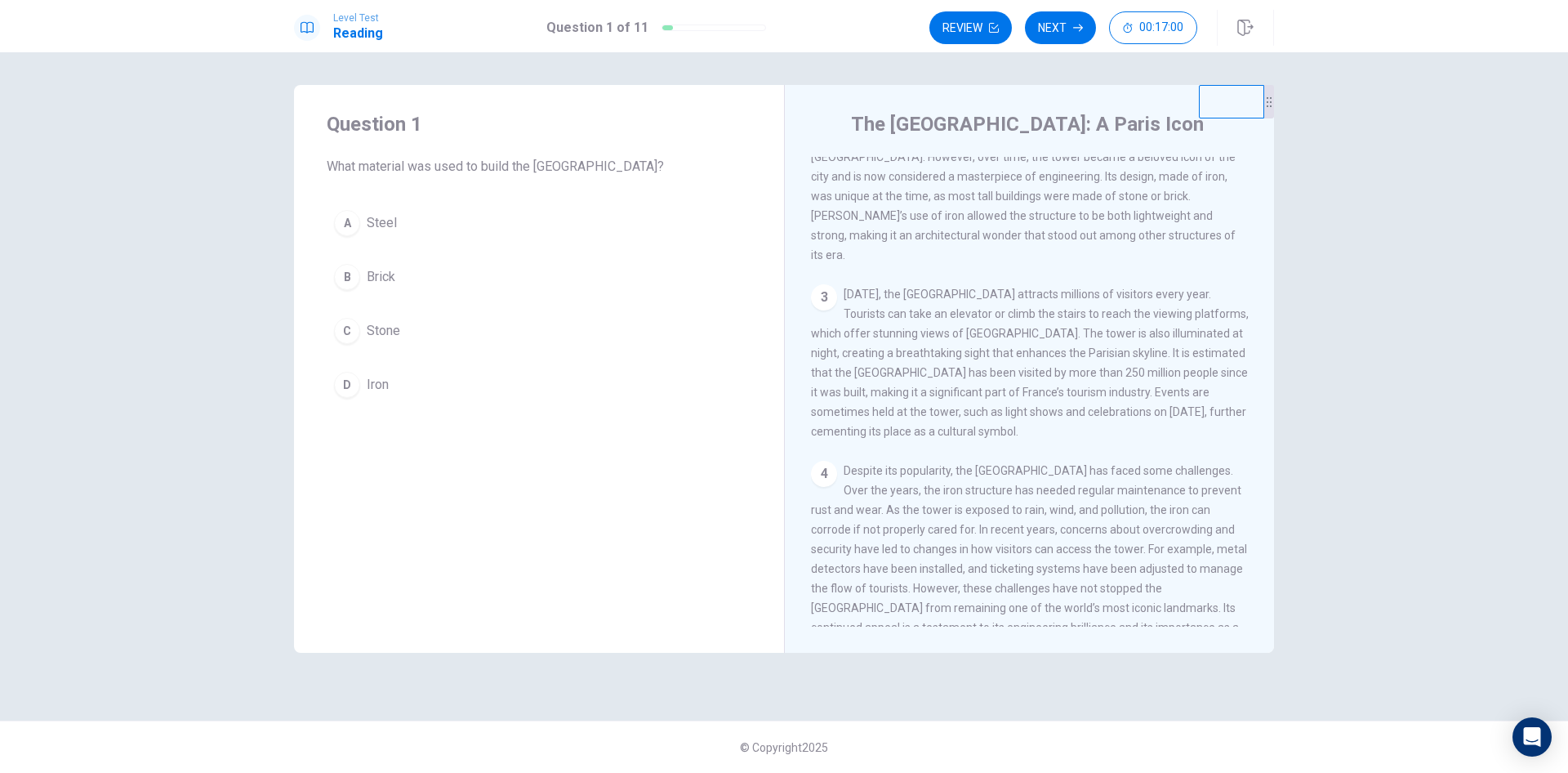
scroll to position [283, 0]
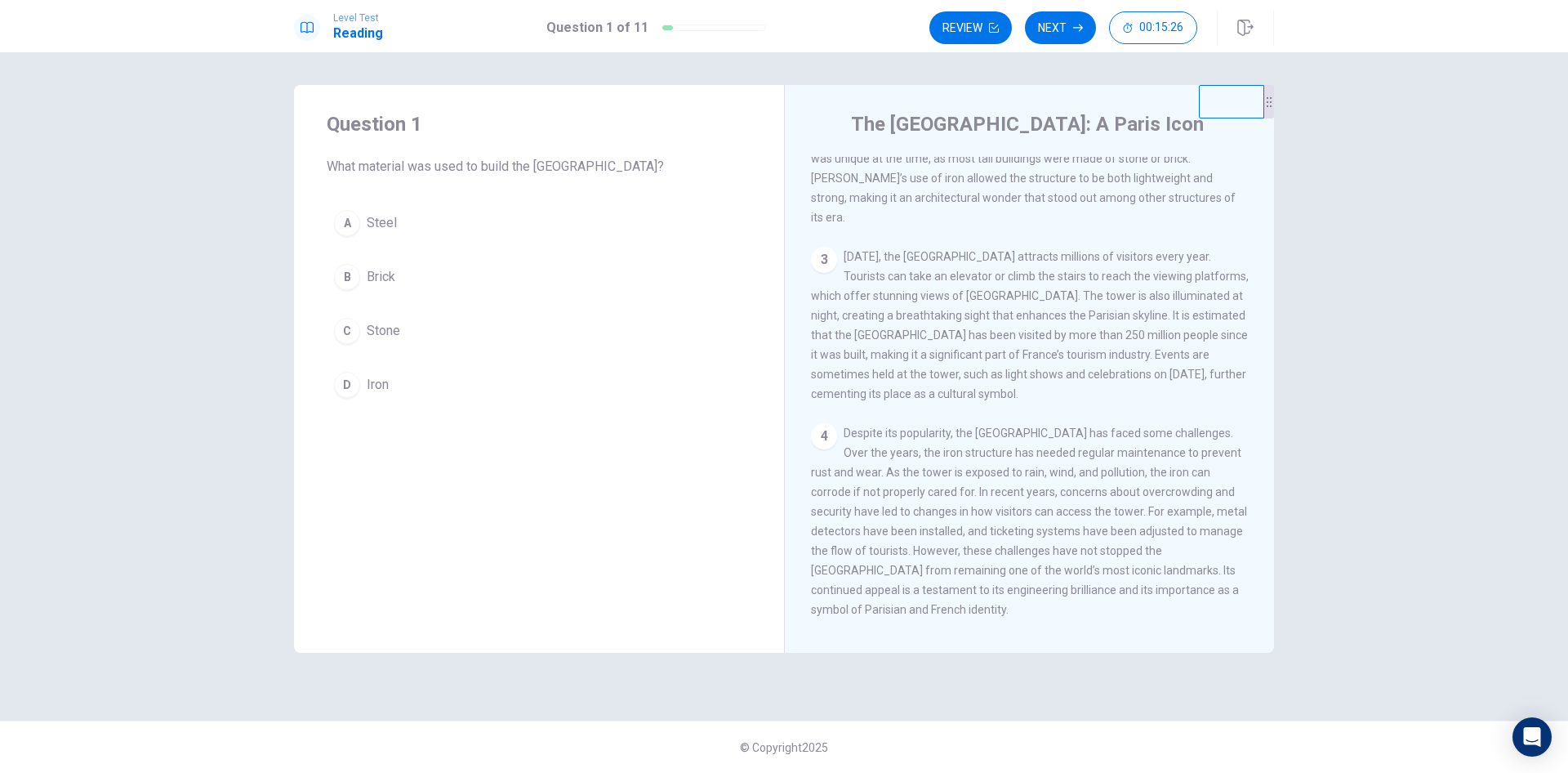
click at [351, 387] on div "D" at bounding box center [347, 385] width 26 height 26
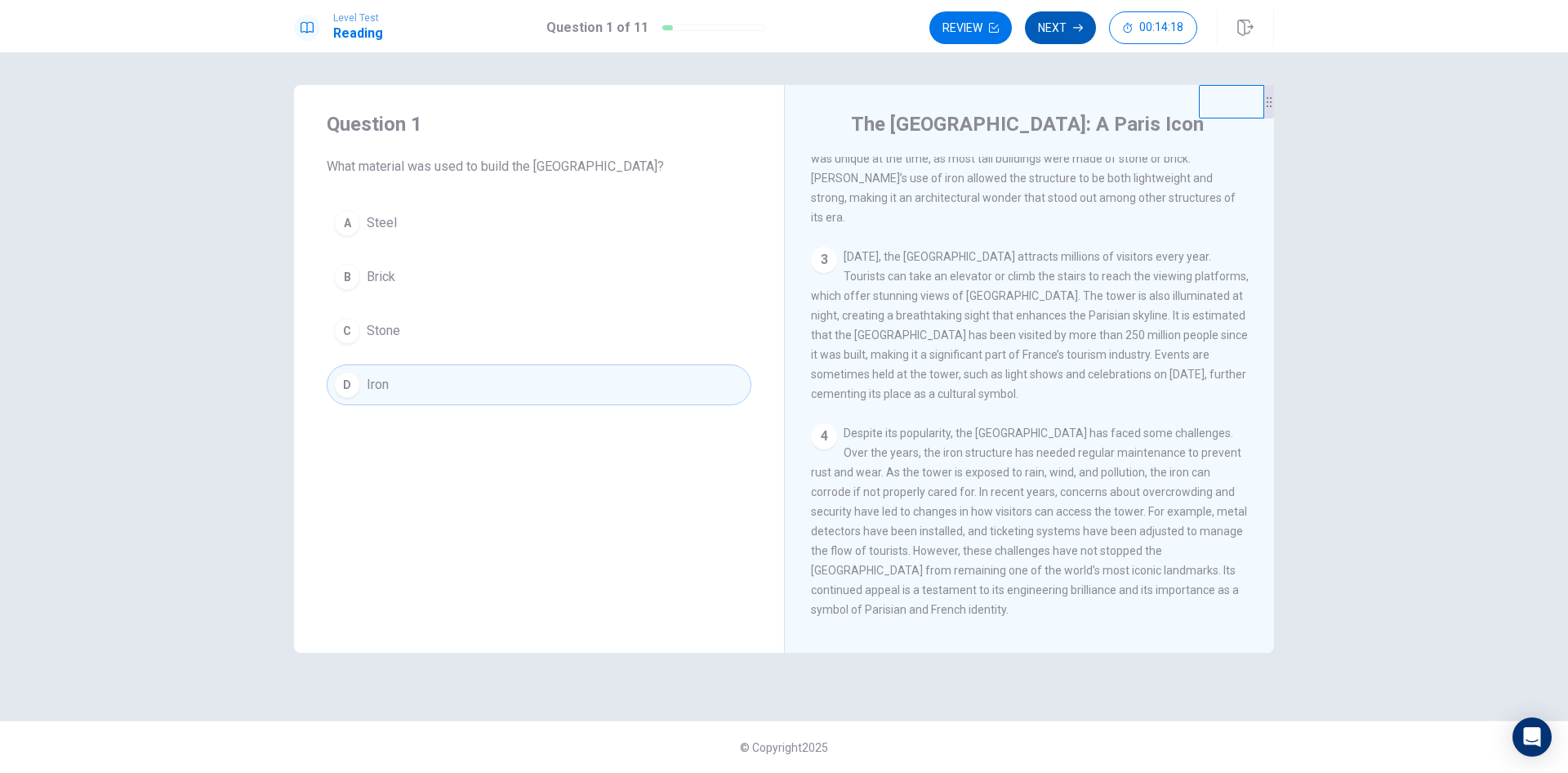
click at [1069, 33] on button "Next" at bounding box center [1061, 27] width 71 height 33
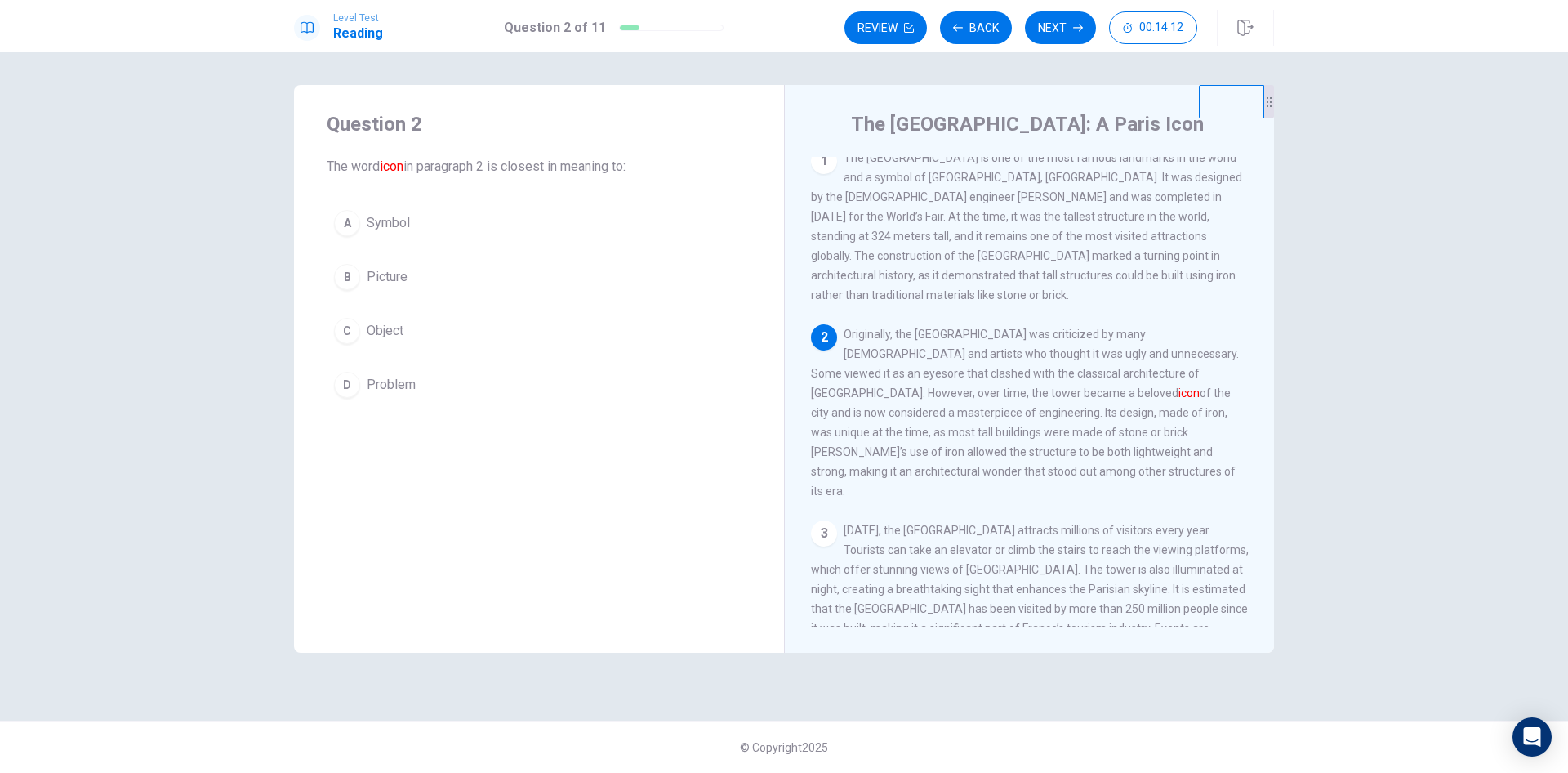
scroll to position [0, 0]
click at [351, 221] on div "A" at bounding box center [347, 223] width 26 height 26
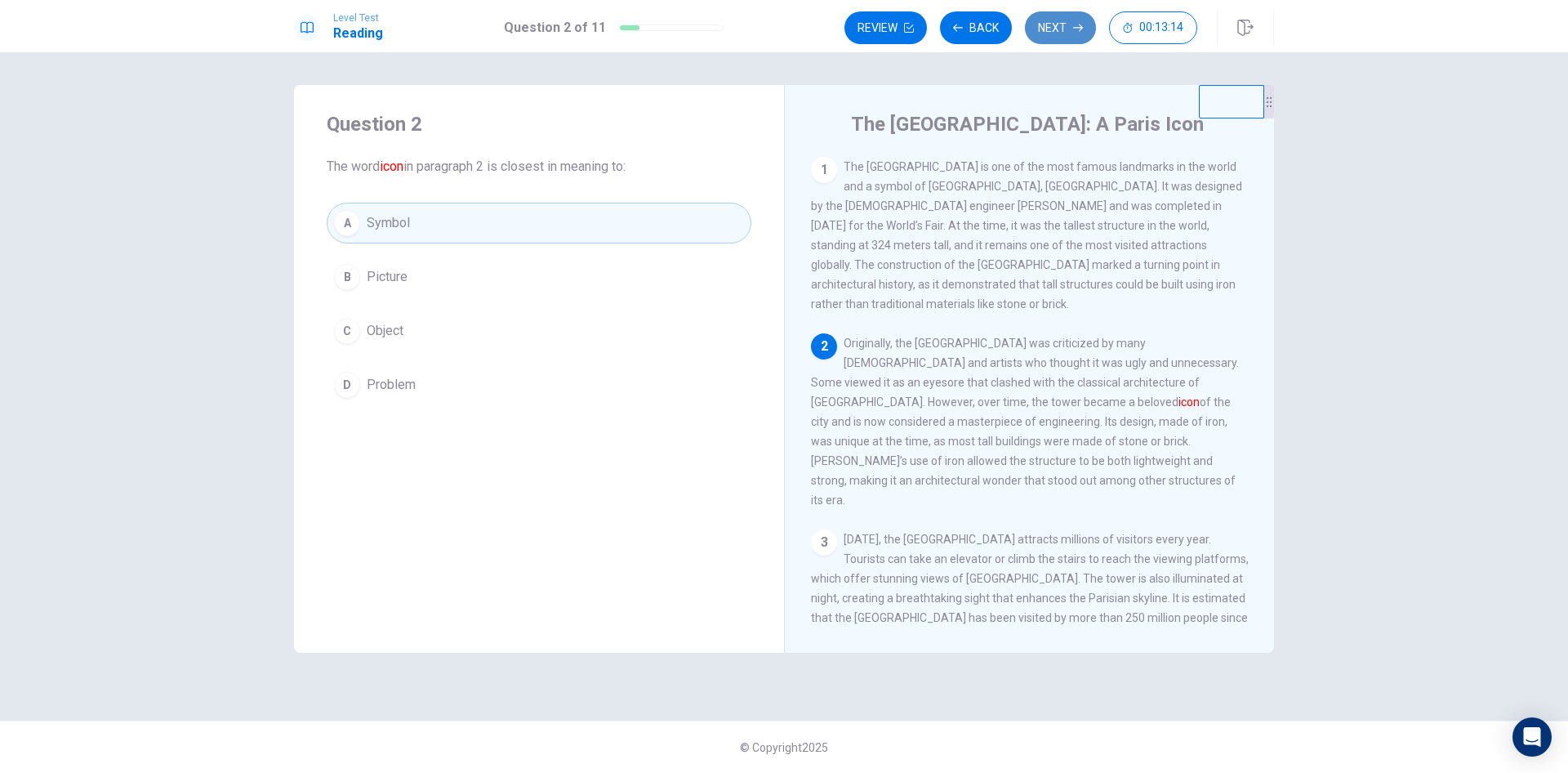
click at [1057, 32] on button "Next" at bounding box center [1061, 27] width 71 height 33
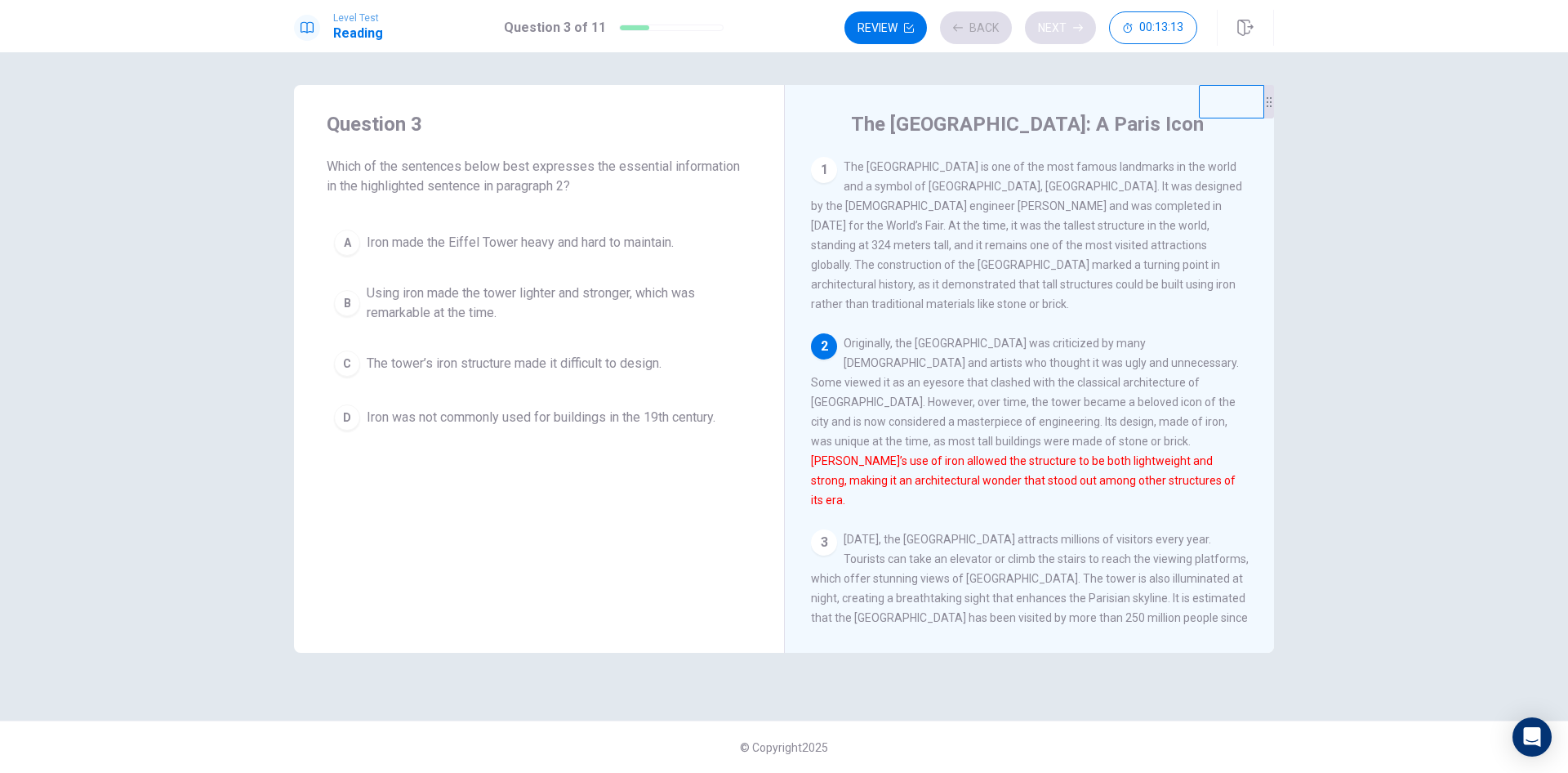
scroll to position [19, 0]
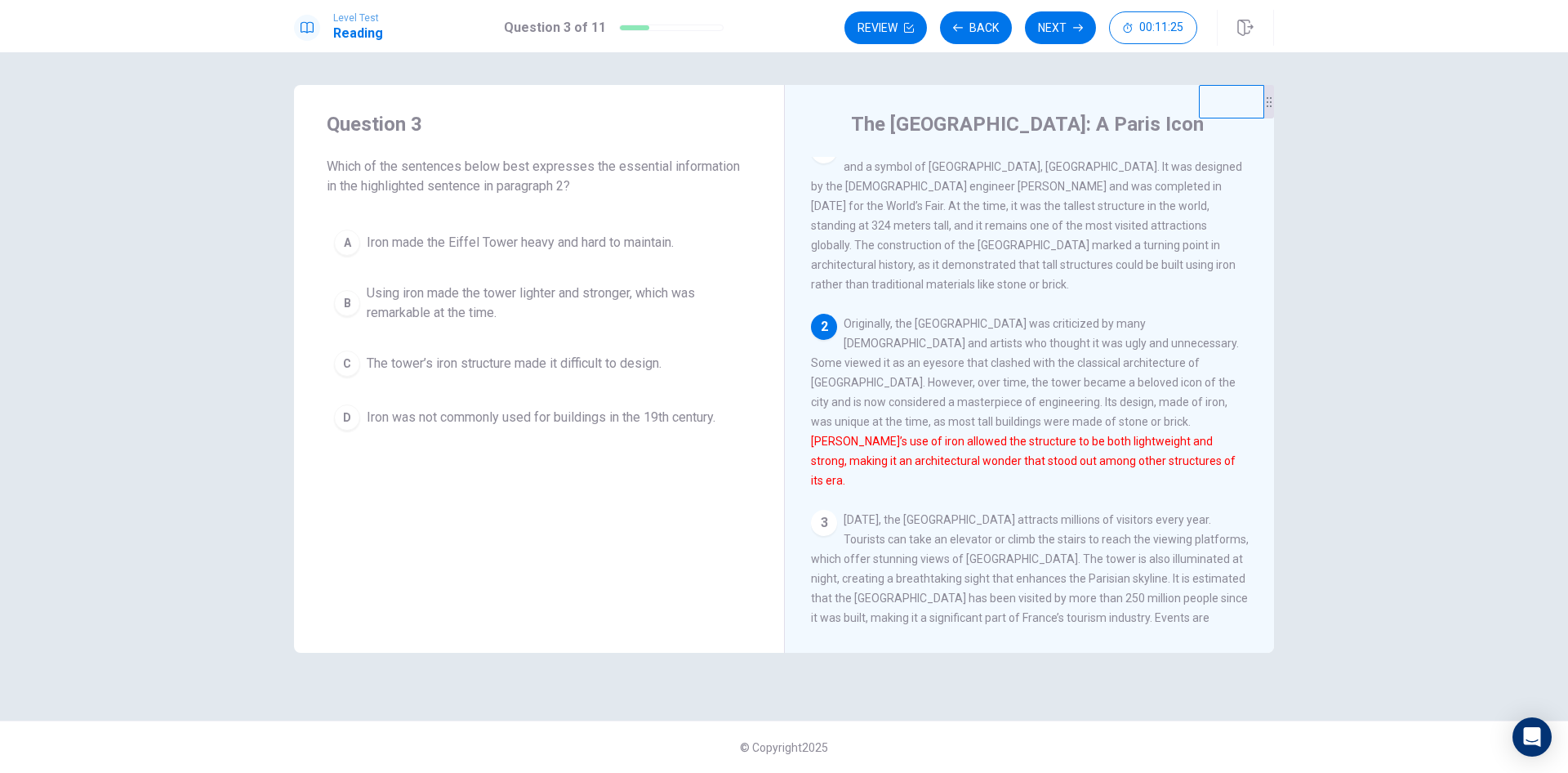
click at [346, 418] on div "D" at bounding box center [347, 418] width 26 height 26
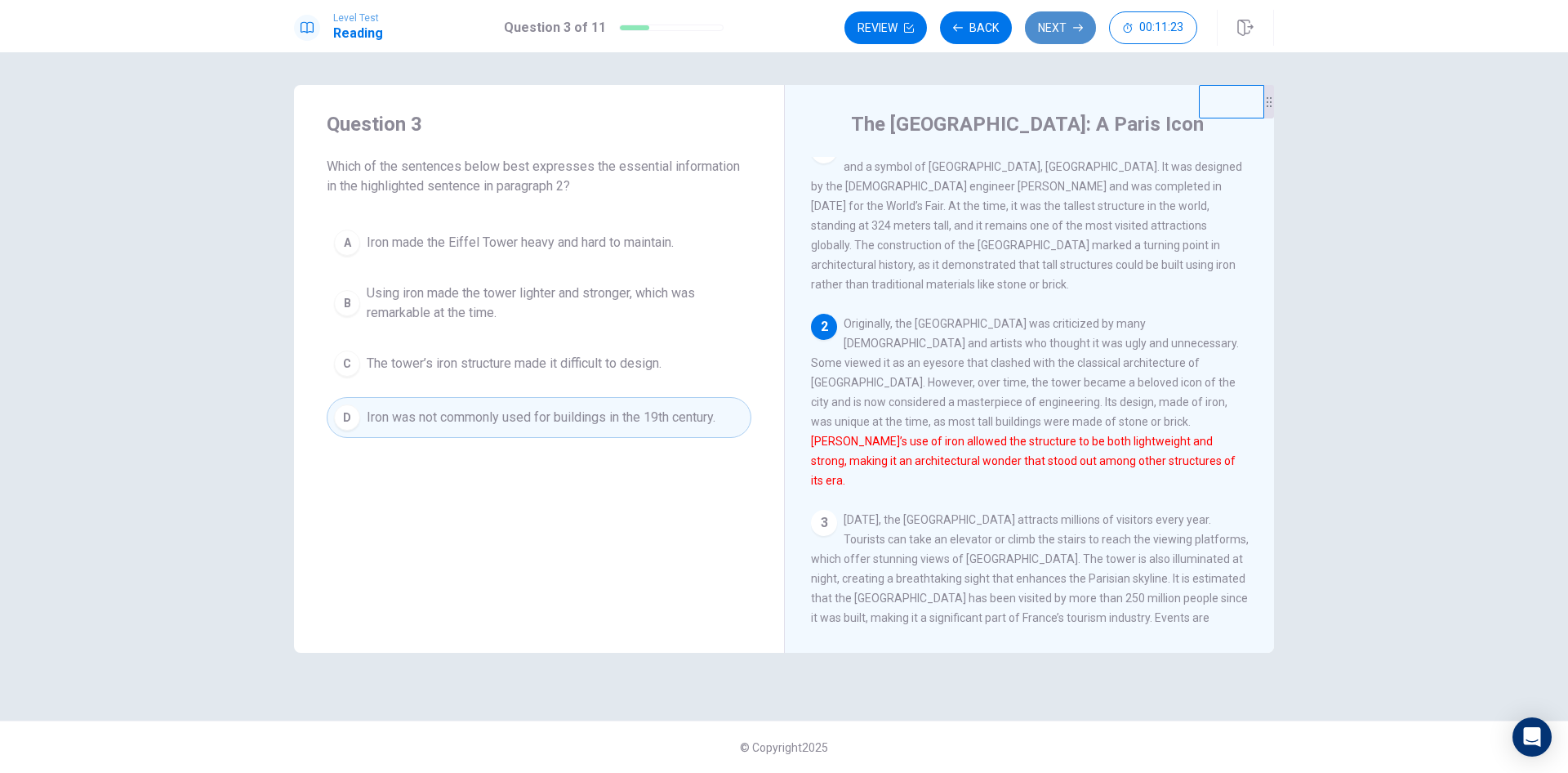
click at [1051, 33] on button "Next" at bounding box center [1061, 27] width 71 height 33
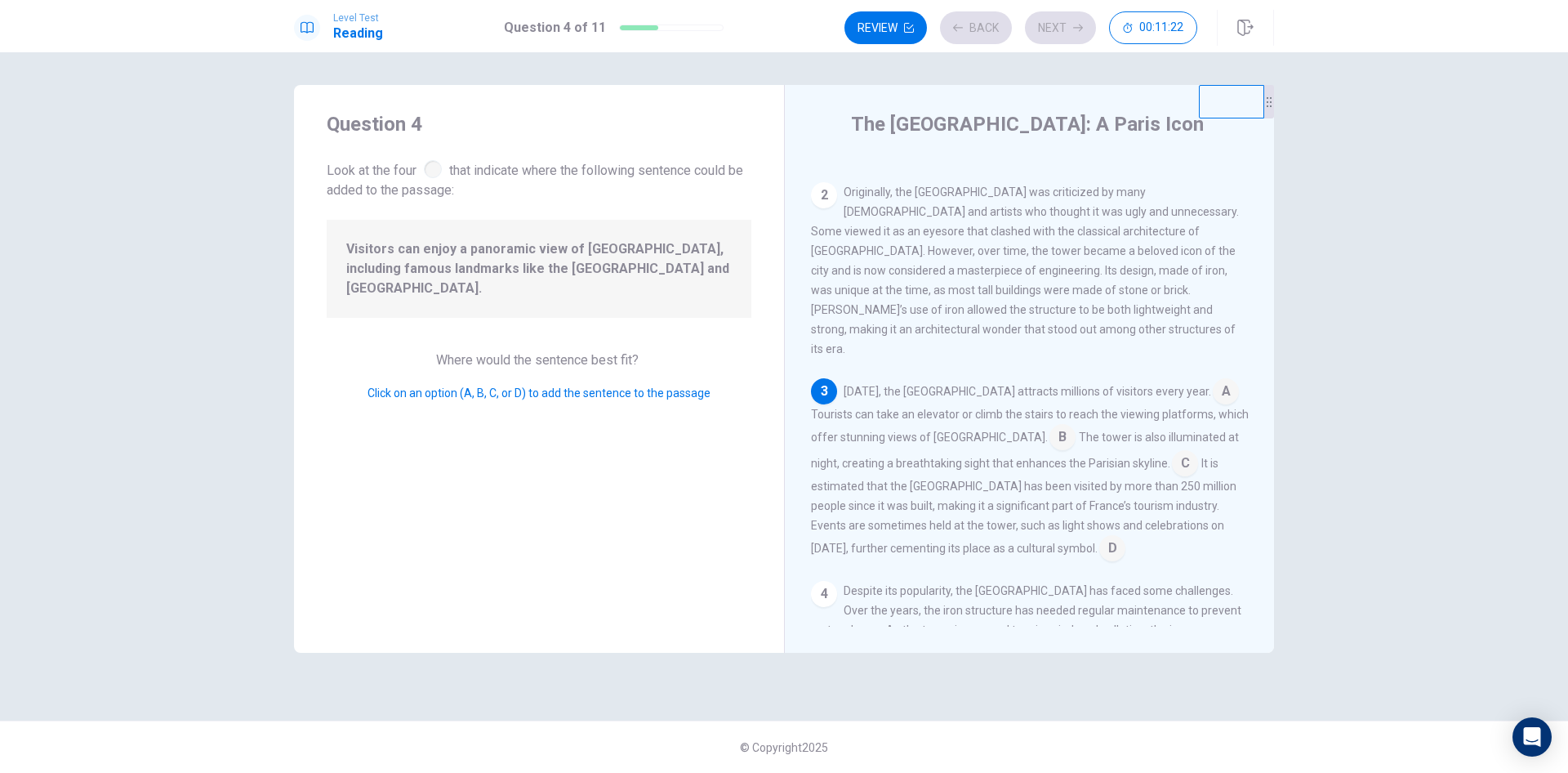
scroll to position [222, 0]
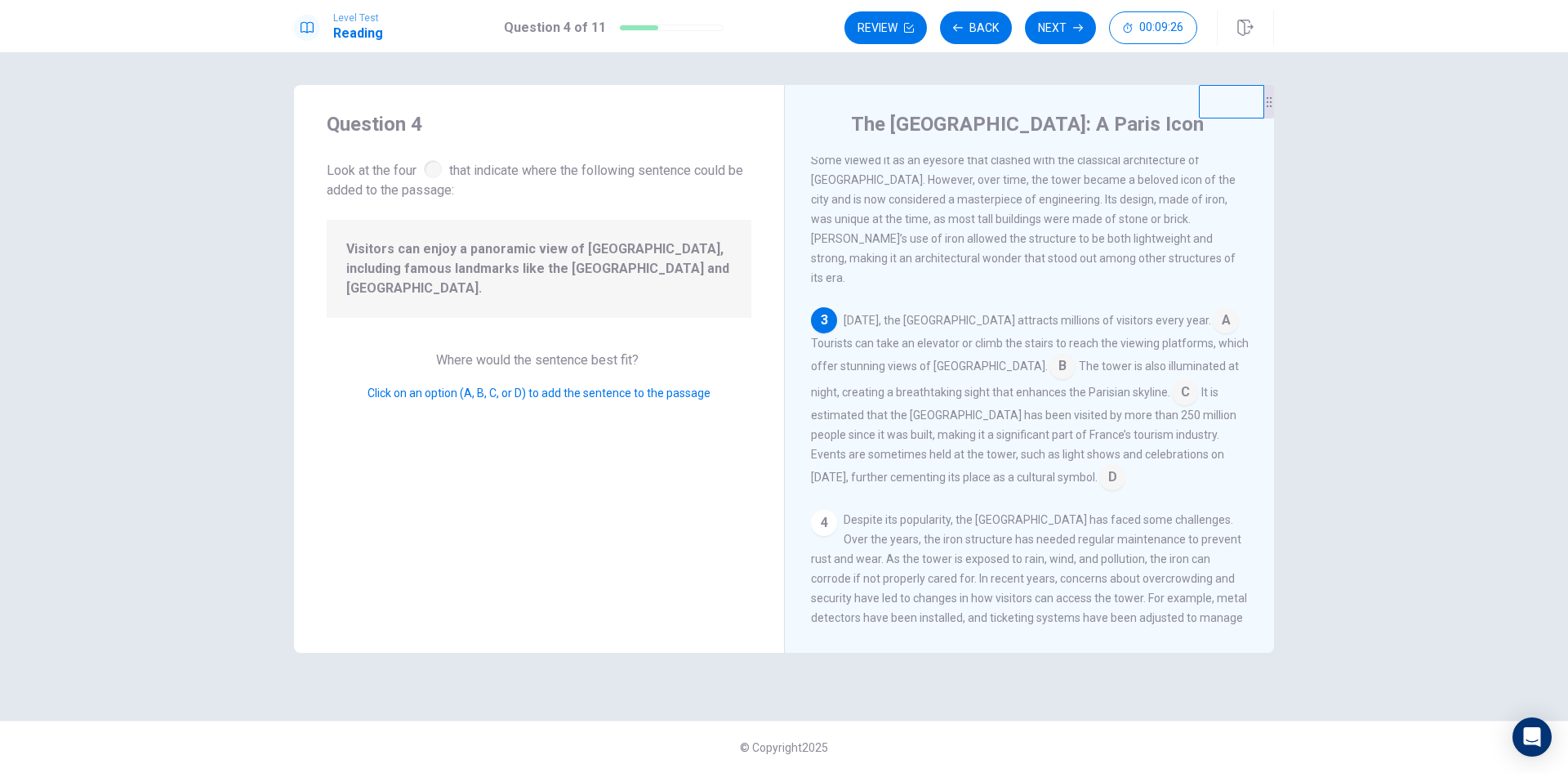
click at [1050, 354] on input at bounding box center [1063, 368] width 26 height 26
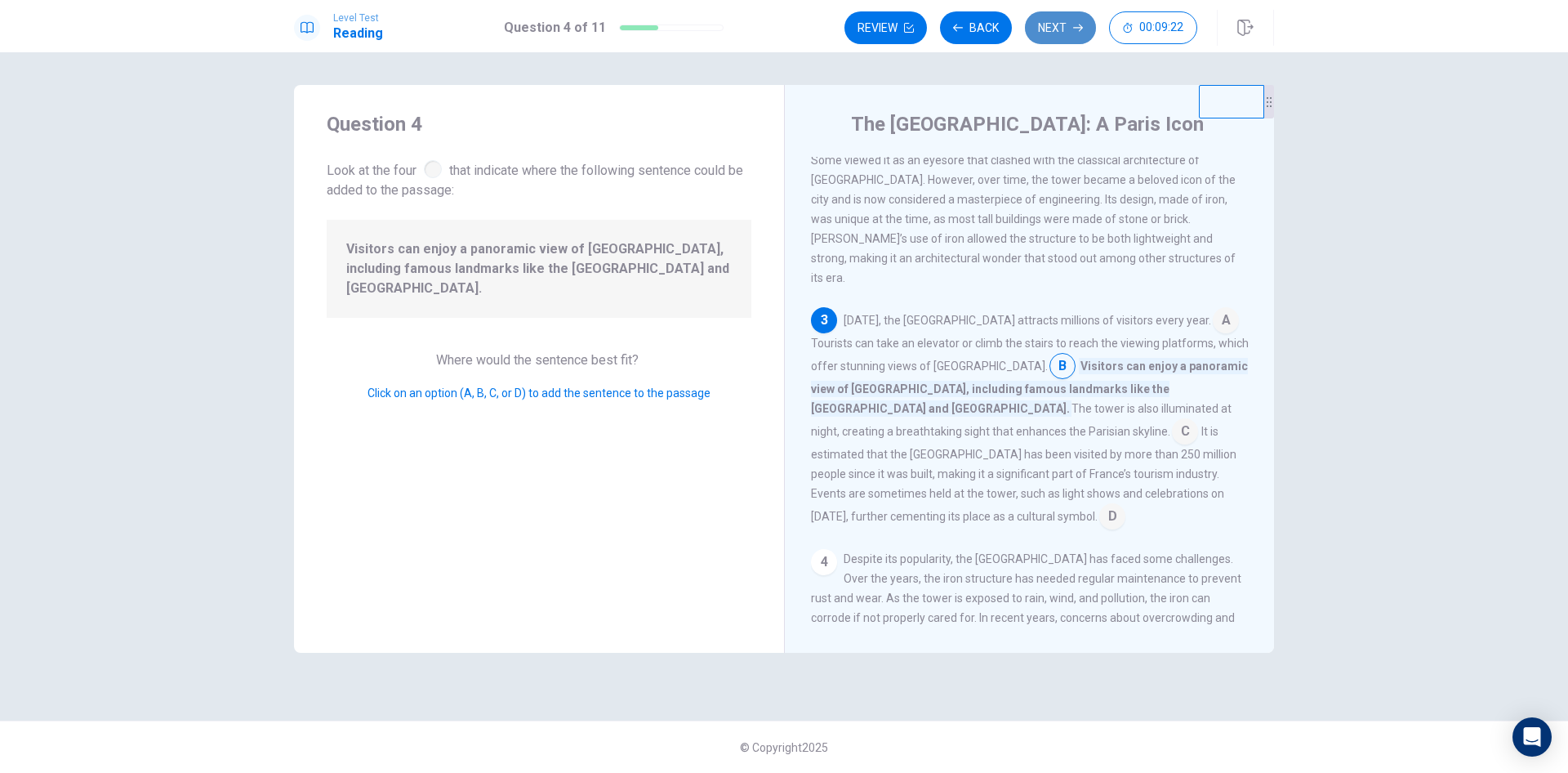
click at [1048, 36] on button "Next" at bounding box center [1061, 27] width 71 height 33
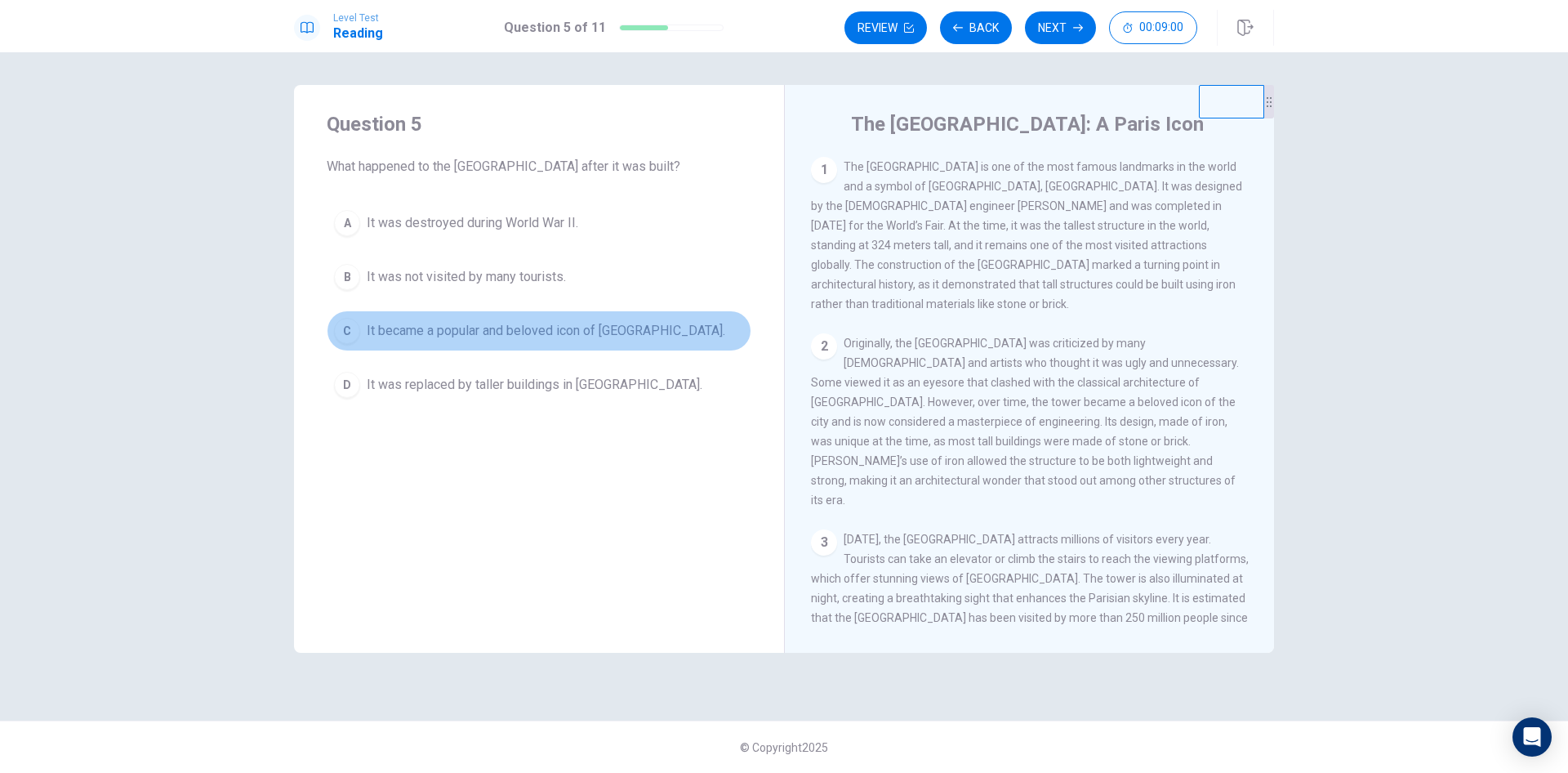
click at [344, 328] on div "C" at bounding box center [347, 331] width 26 height 26
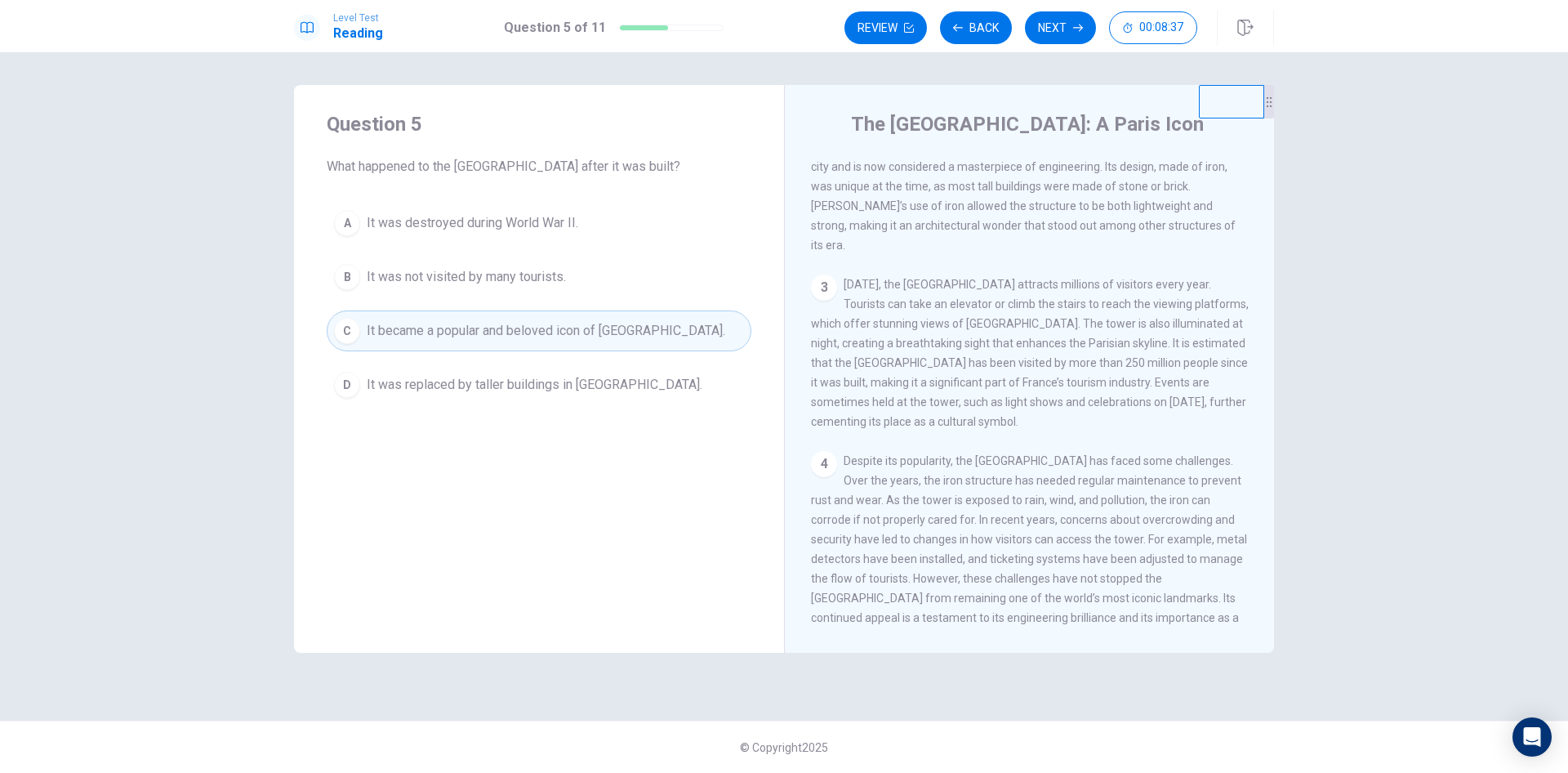
scroll to position [283, 0]
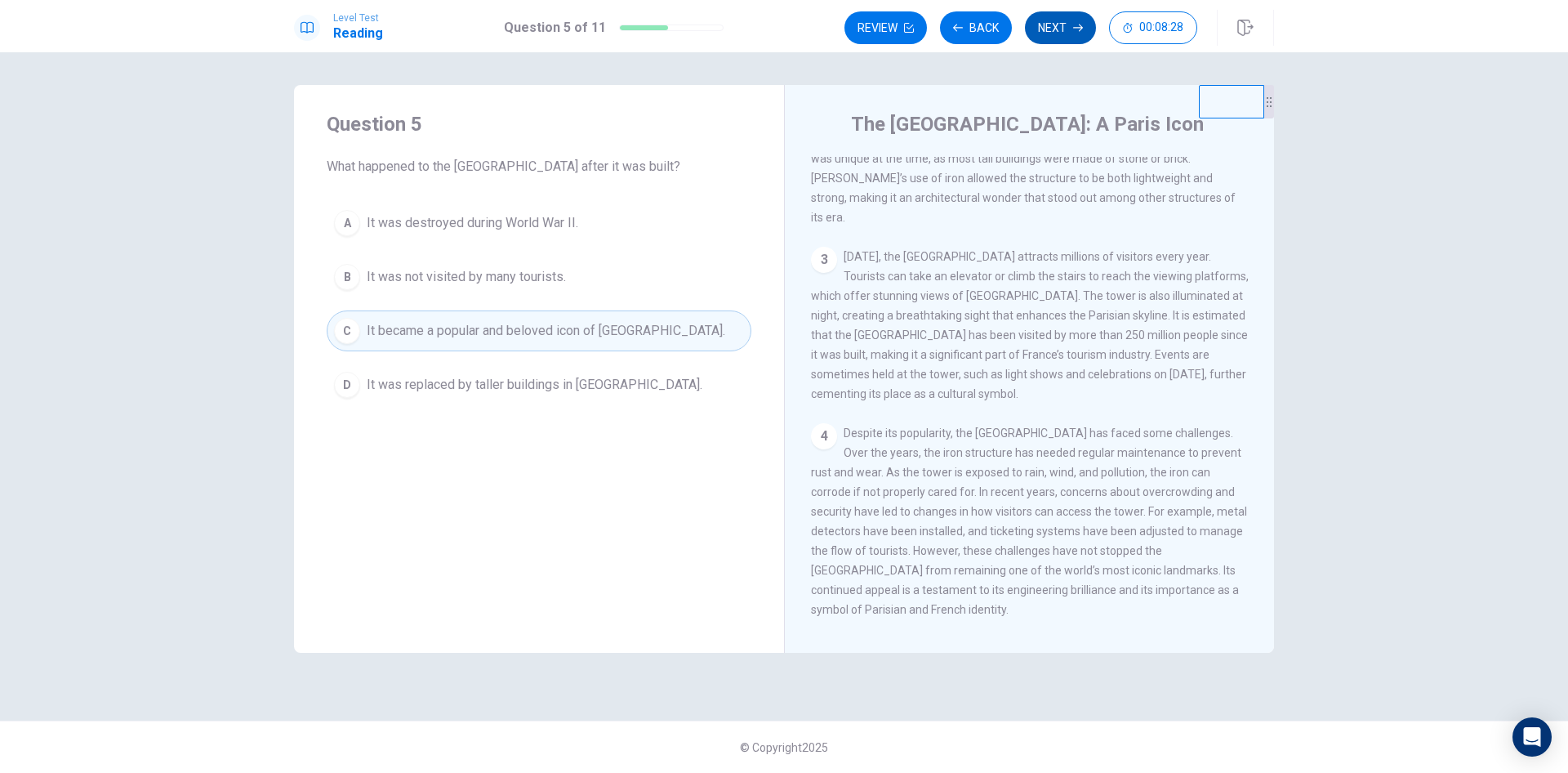
click at [1049, 28] on button "Next" at bounding box center [1061, 27] width 71 height 33
click at [356, 223] on div "A" at bounding box center [347, 223] width 26 height 26
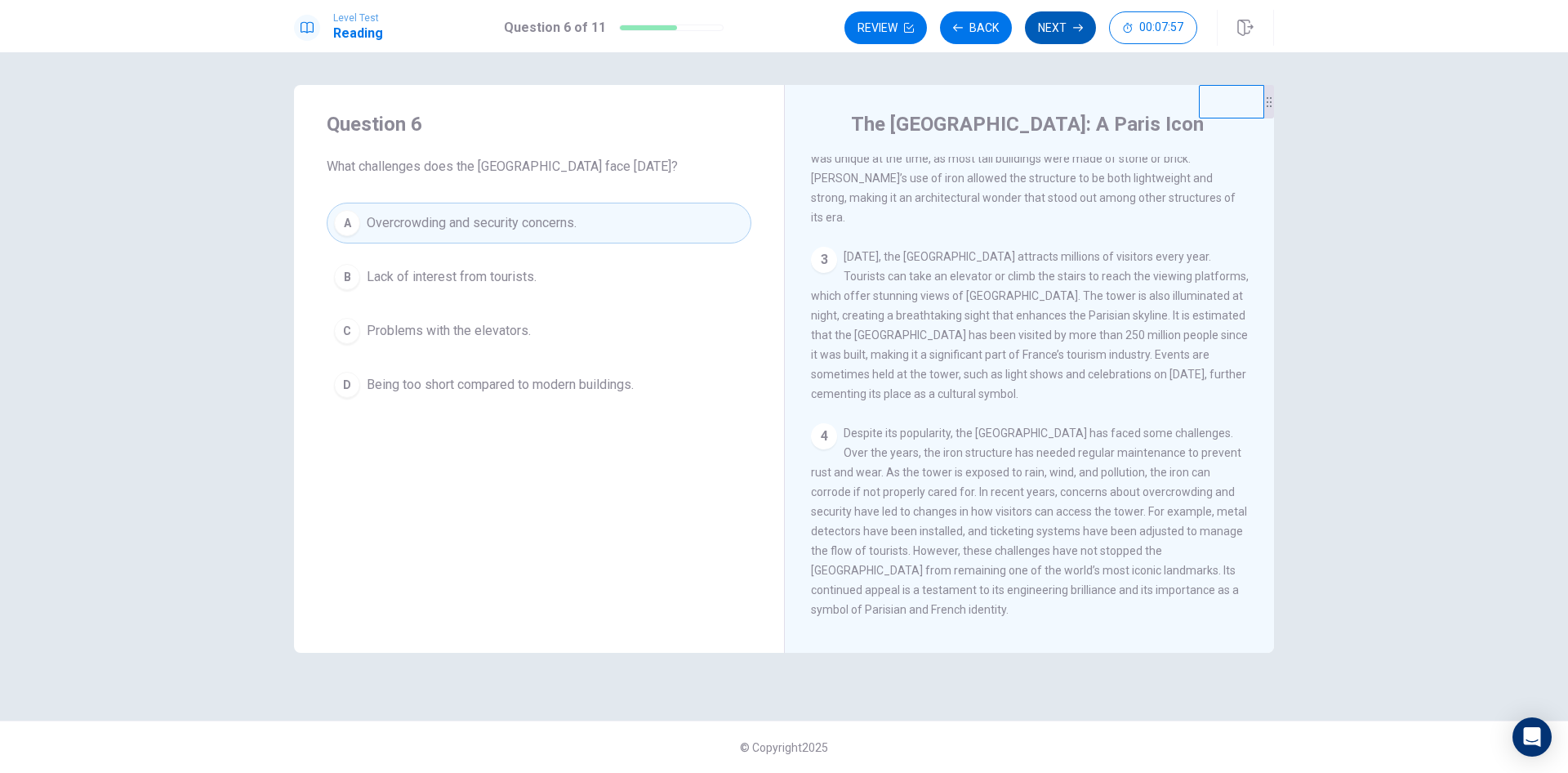
click at [1059, 30] on button "Next" at bounding box center [1061, 27] width 71 height 33
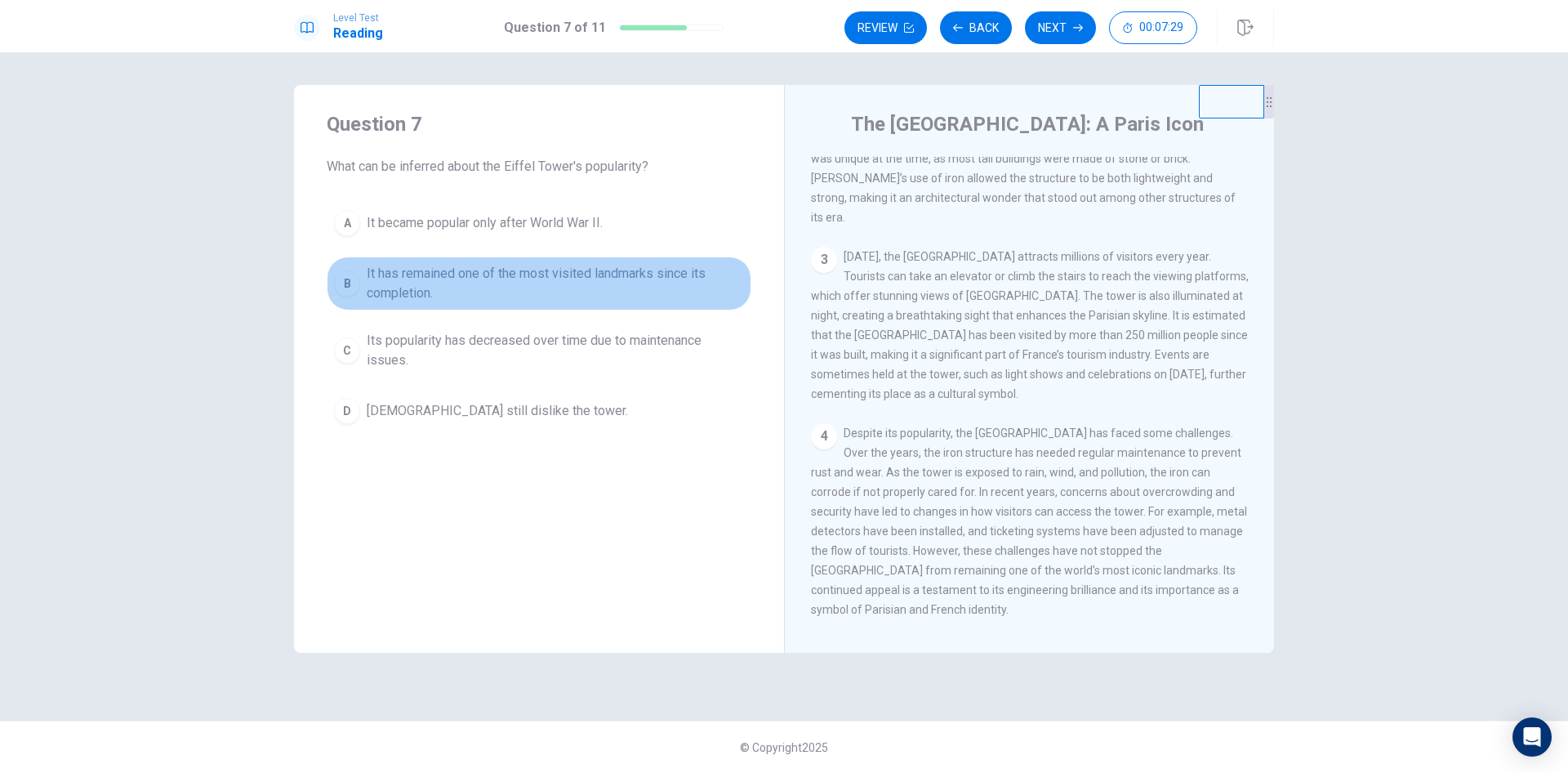
click at [350, 279] on div "B" at bounding box center [347, 284] width 26 height 26
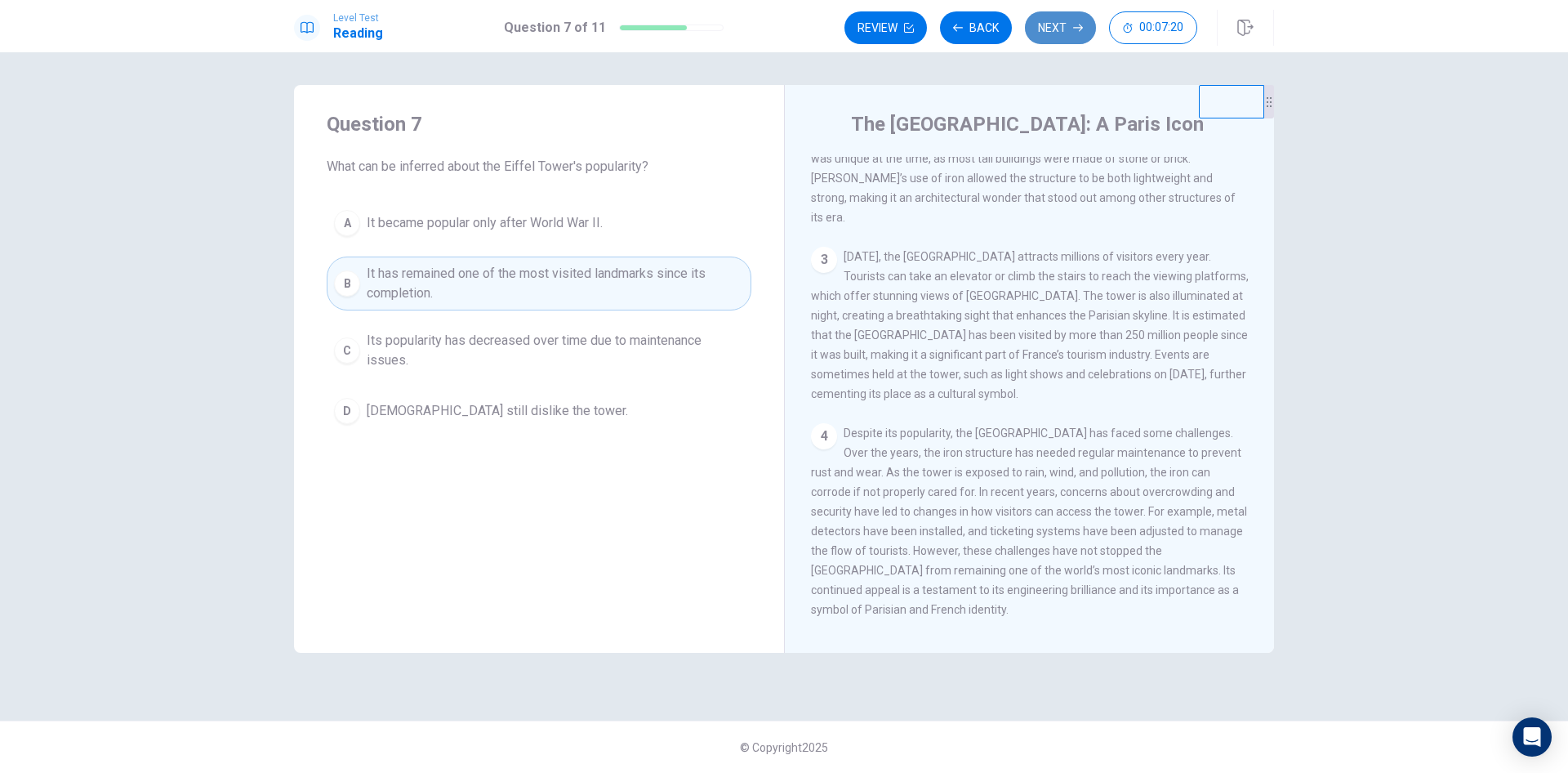
click at [1059, 29] on button "Next" at bounding box center [1061, 27] width 71 height 33
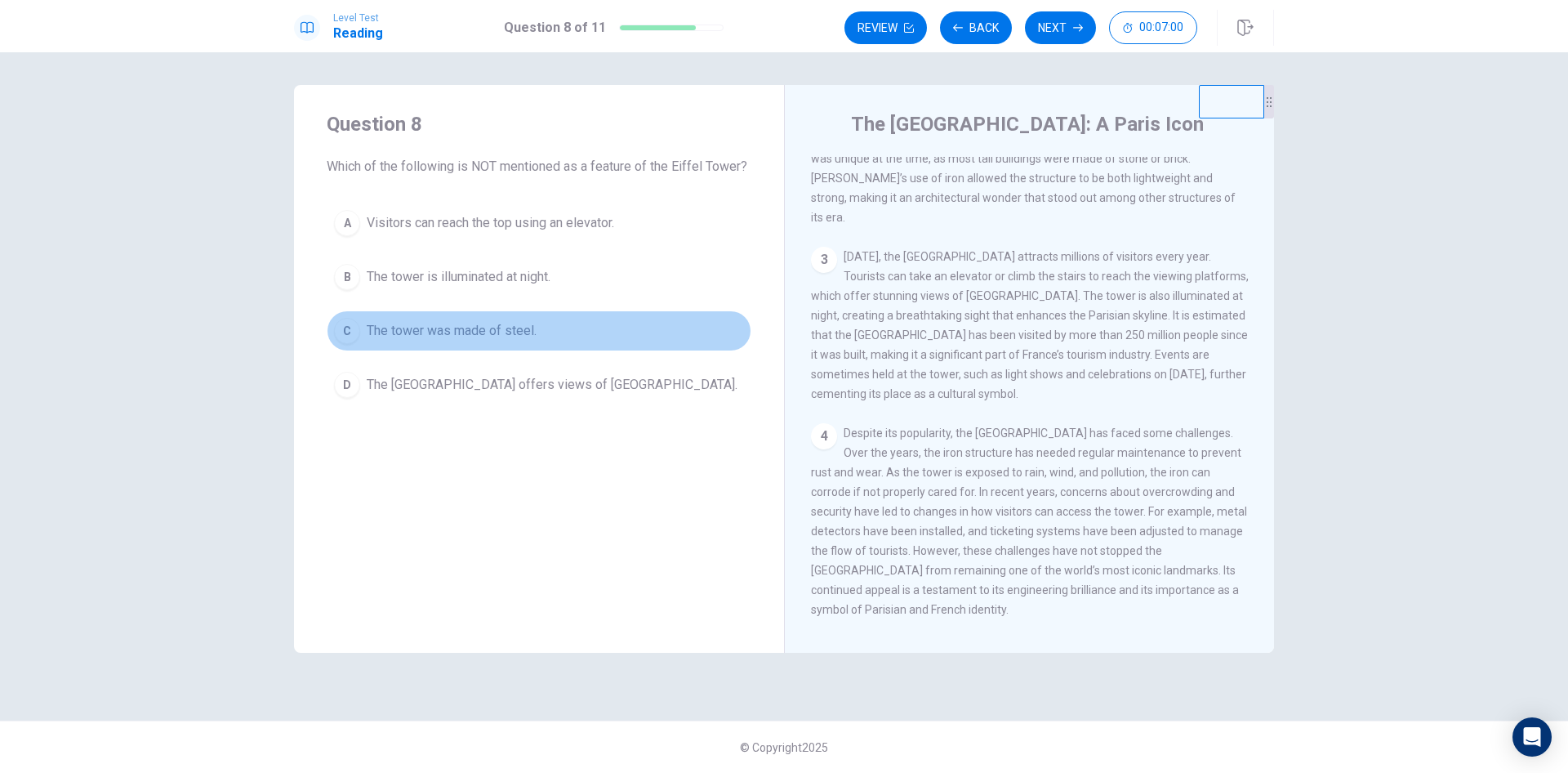
click at [352, 332] on div "C" at bounding box center [347, 331] width 26 height 26
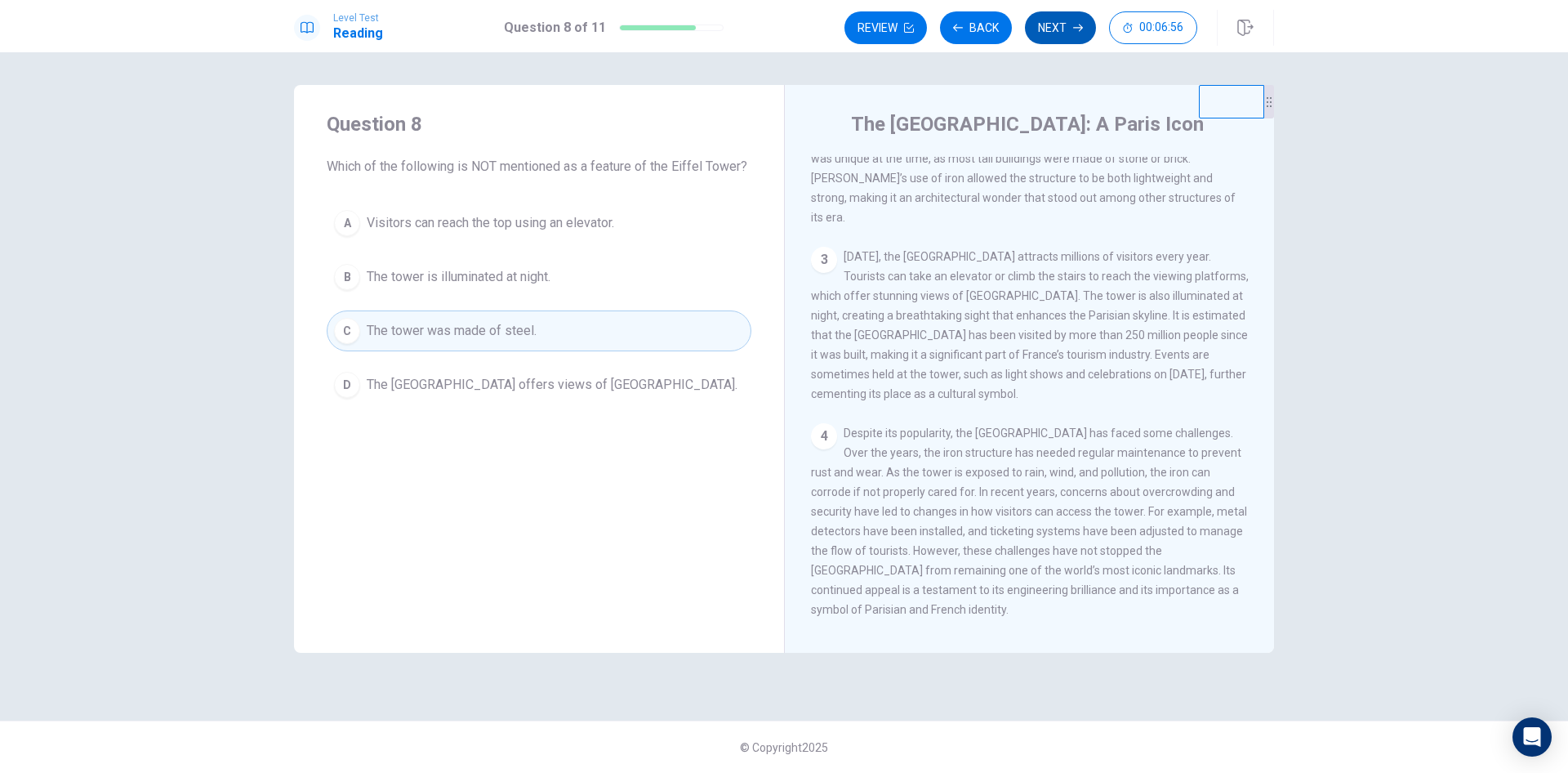
click at [1061, 35] on button "Next" at bounding box center [1061, 27] width 71 height 33
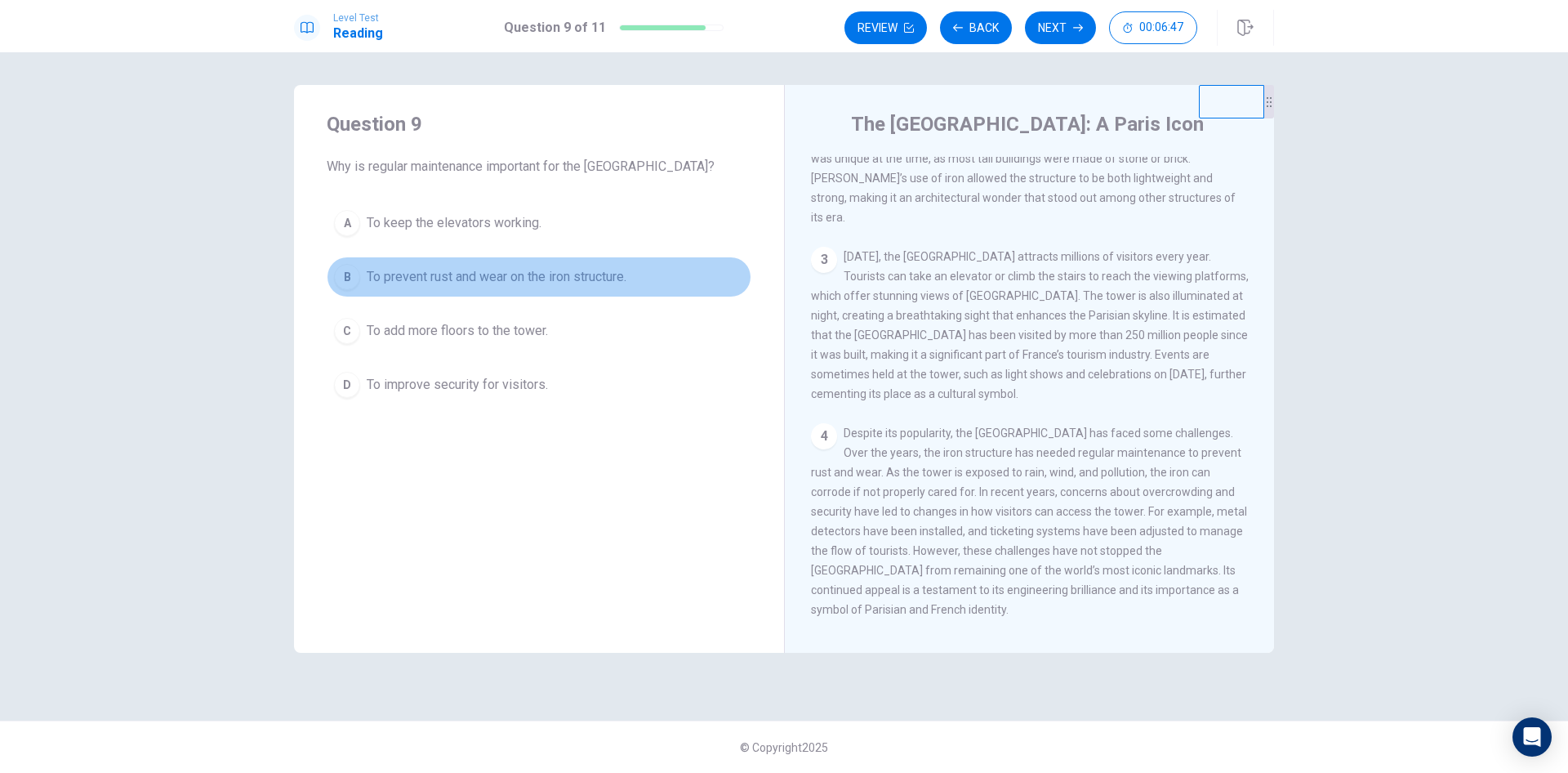
click at [343, 282] on div "B" at bounding box center [347, 278] width 26 height 26
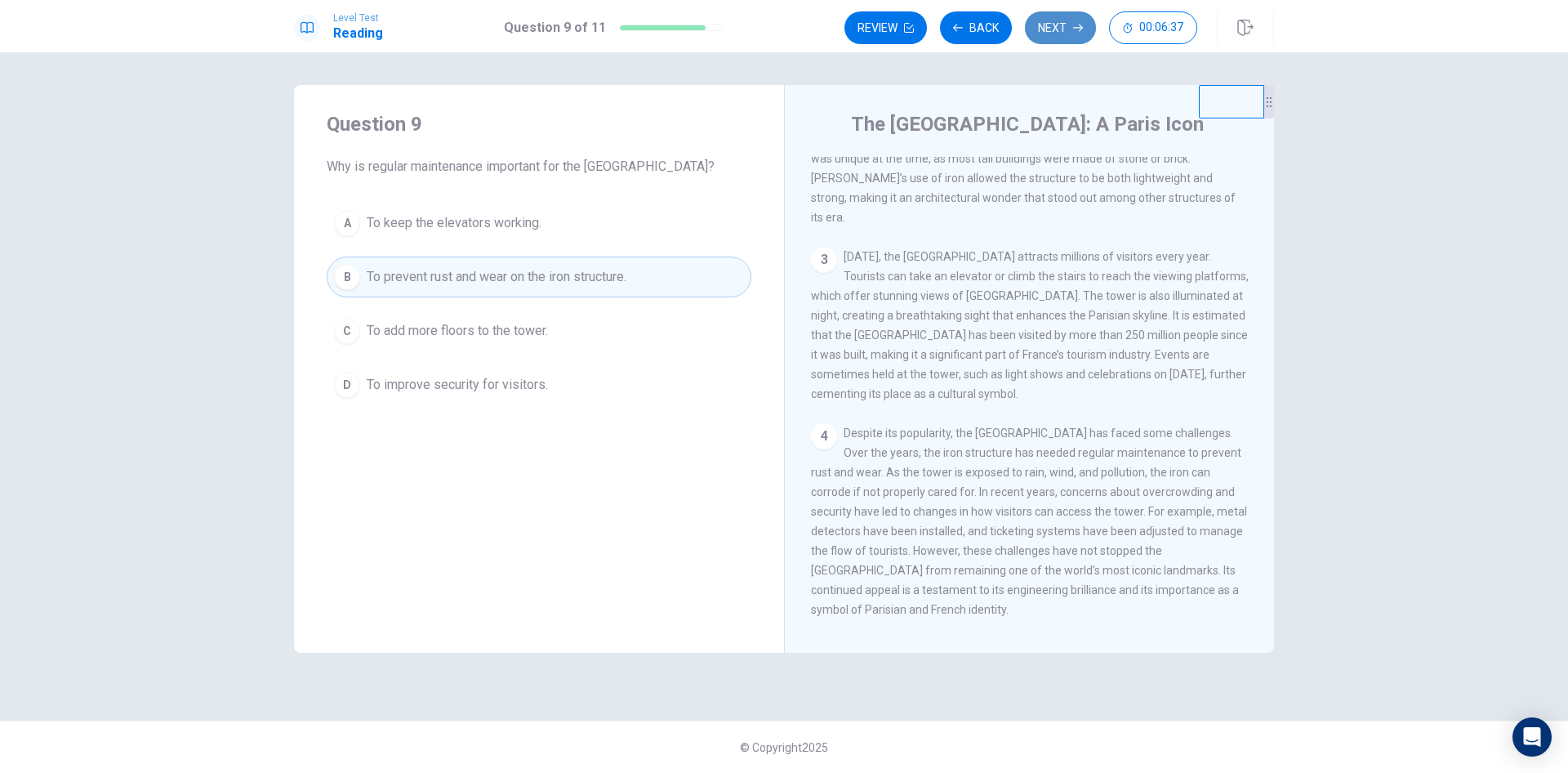
click at [1048, 26] on button "Next" at bounding box center [1061, 27] width 71 height 33
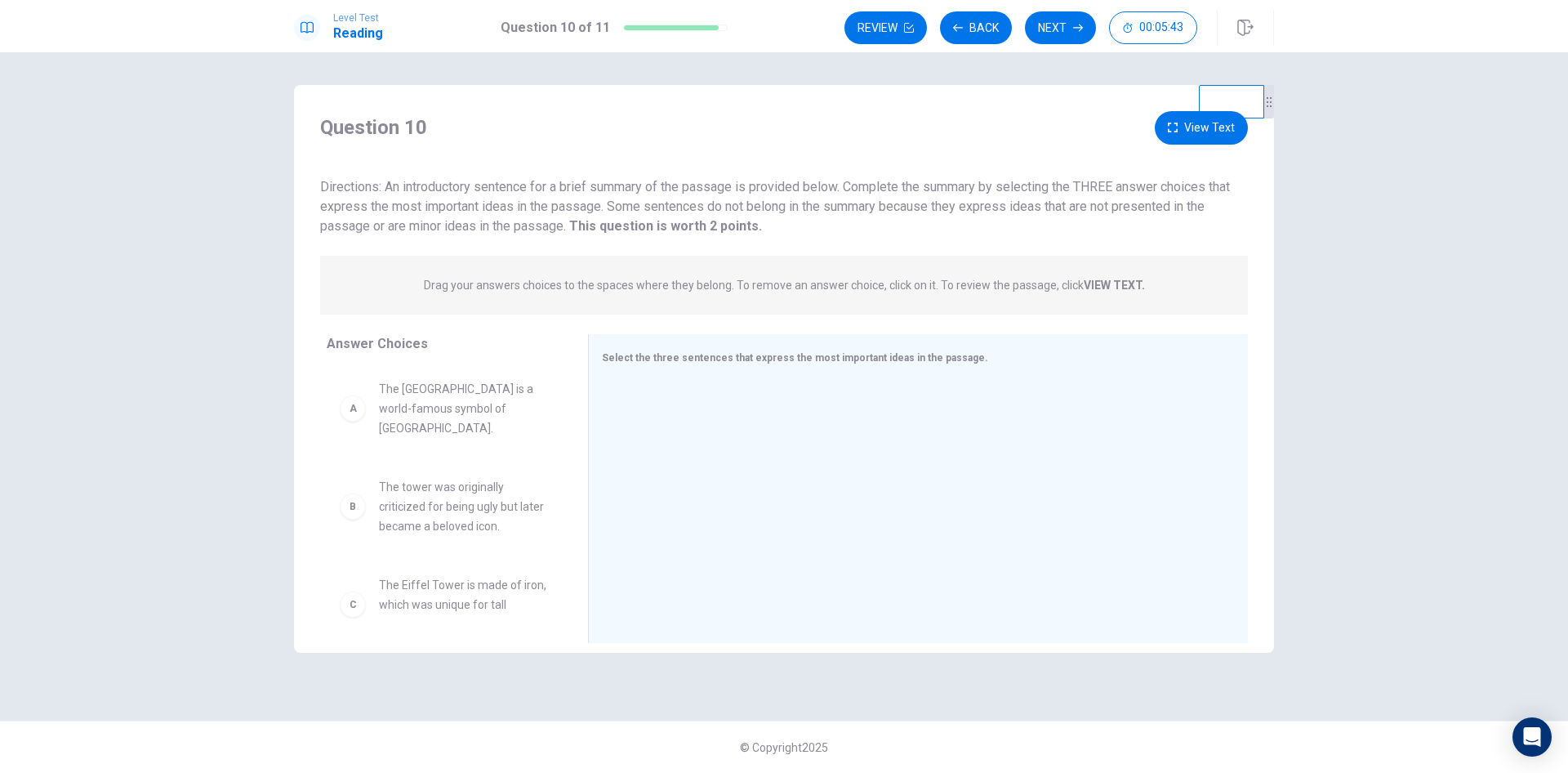
scroll to position [0, 0]
drag, startPoint x: 355, startPoint y: 409, endPoint x: 626, endPoint y: 416, distance: 271.1
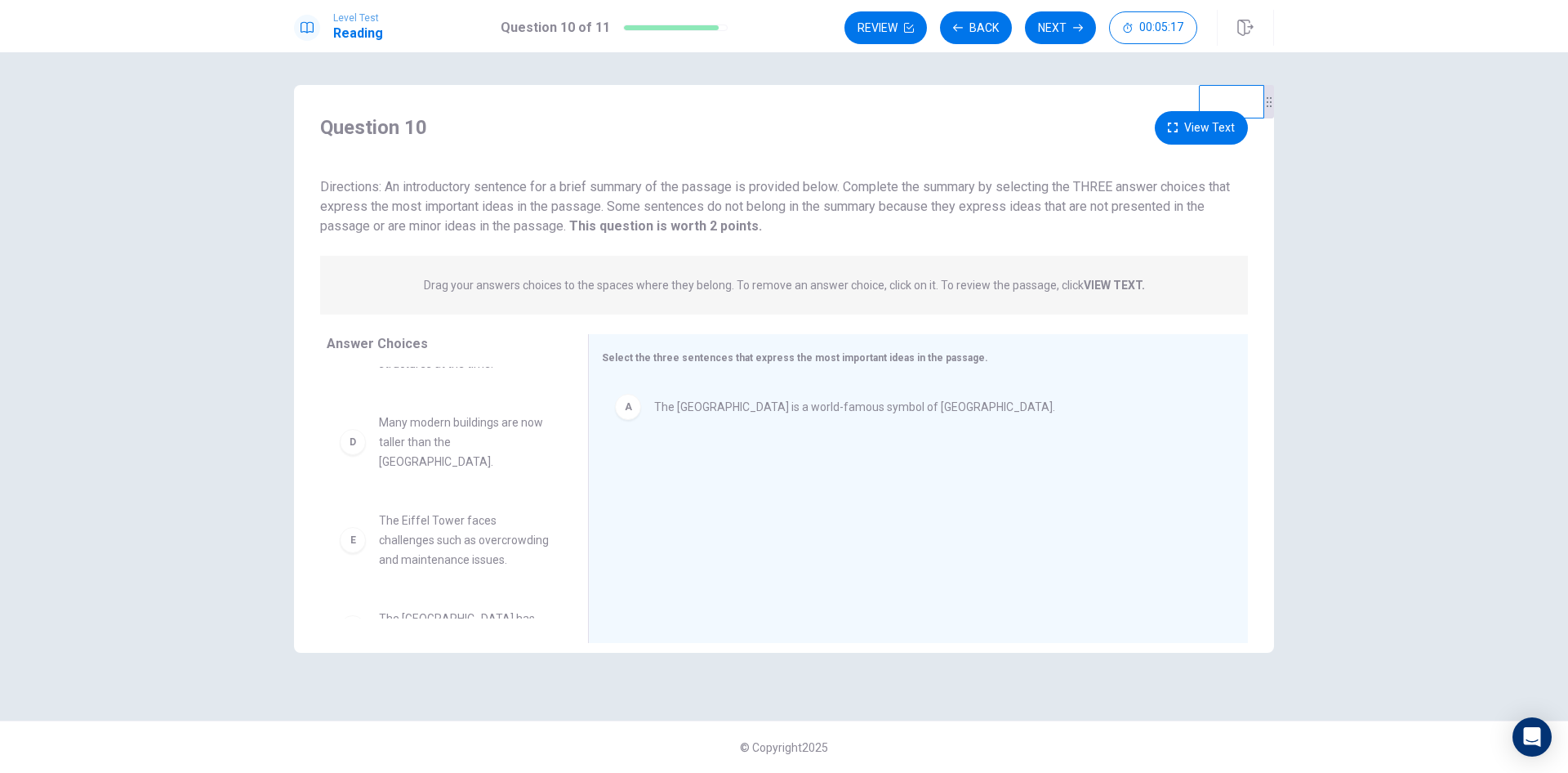
scroll to position [206, 0]
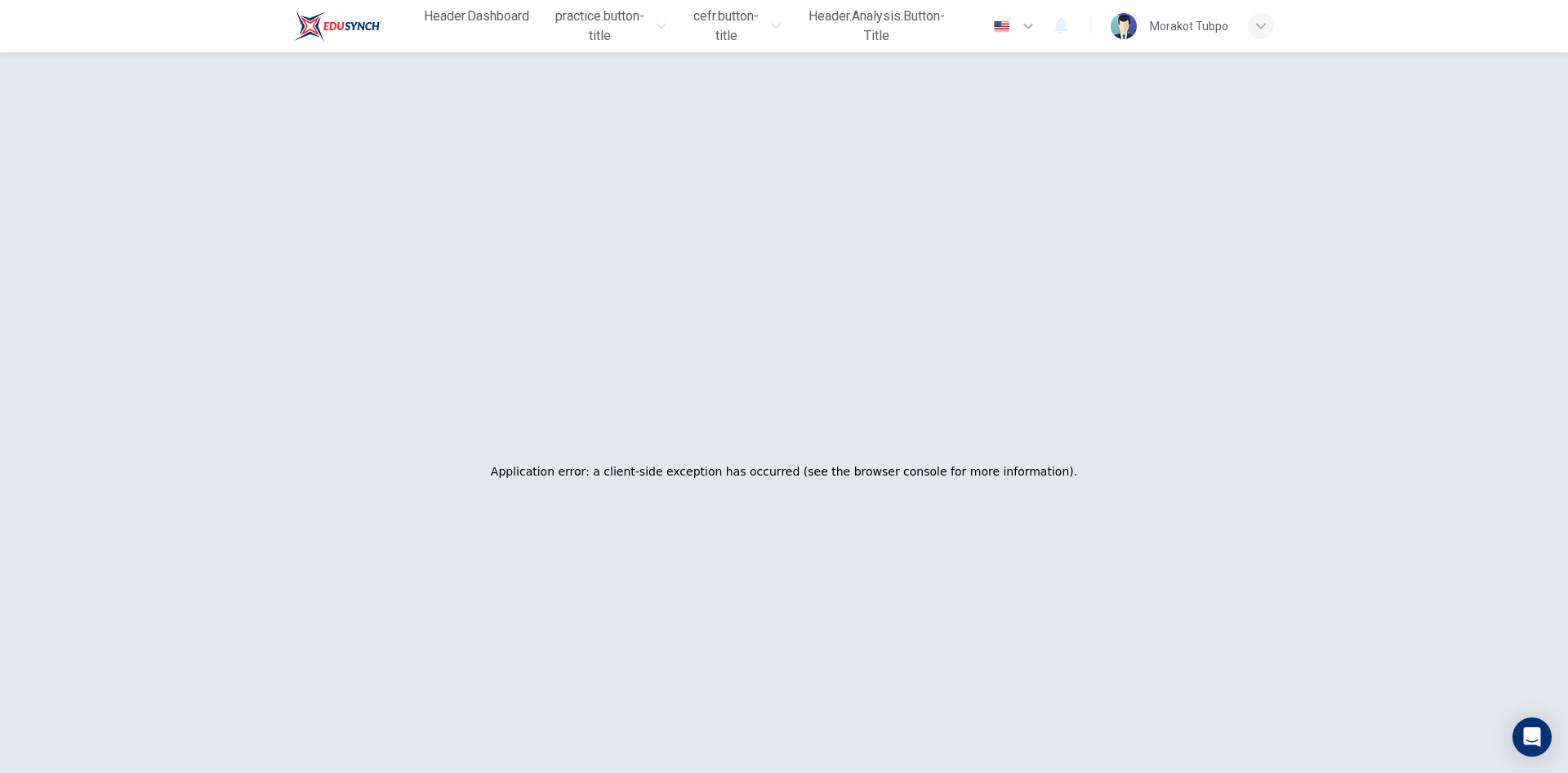
click at [760, 507] on div "Application error: a client-side exception has occurred (see the browser consol…" at bounding box center [784, 471] width 994 height 773
click at [1167, 419] on div "Application error: a client-side exception has occurred (see the browser consol…" at bounding box center [784, 471] width 994 height 773
click at [916, 448] on div "Application error: a client-side exception has occurred (see the browser consol…" at bounding box center [784, 471] width 994 height 773
click at [1106, 409] on div "Application error: a client-side exception has occurred (see the browser consol…" at bounding box center [784, 471] width 994 height 773
click at [1039, 557] on div "Application error: a client-side exception has occurred (see the browser consol…" at bounding box center [784, 471] width 994 height 773
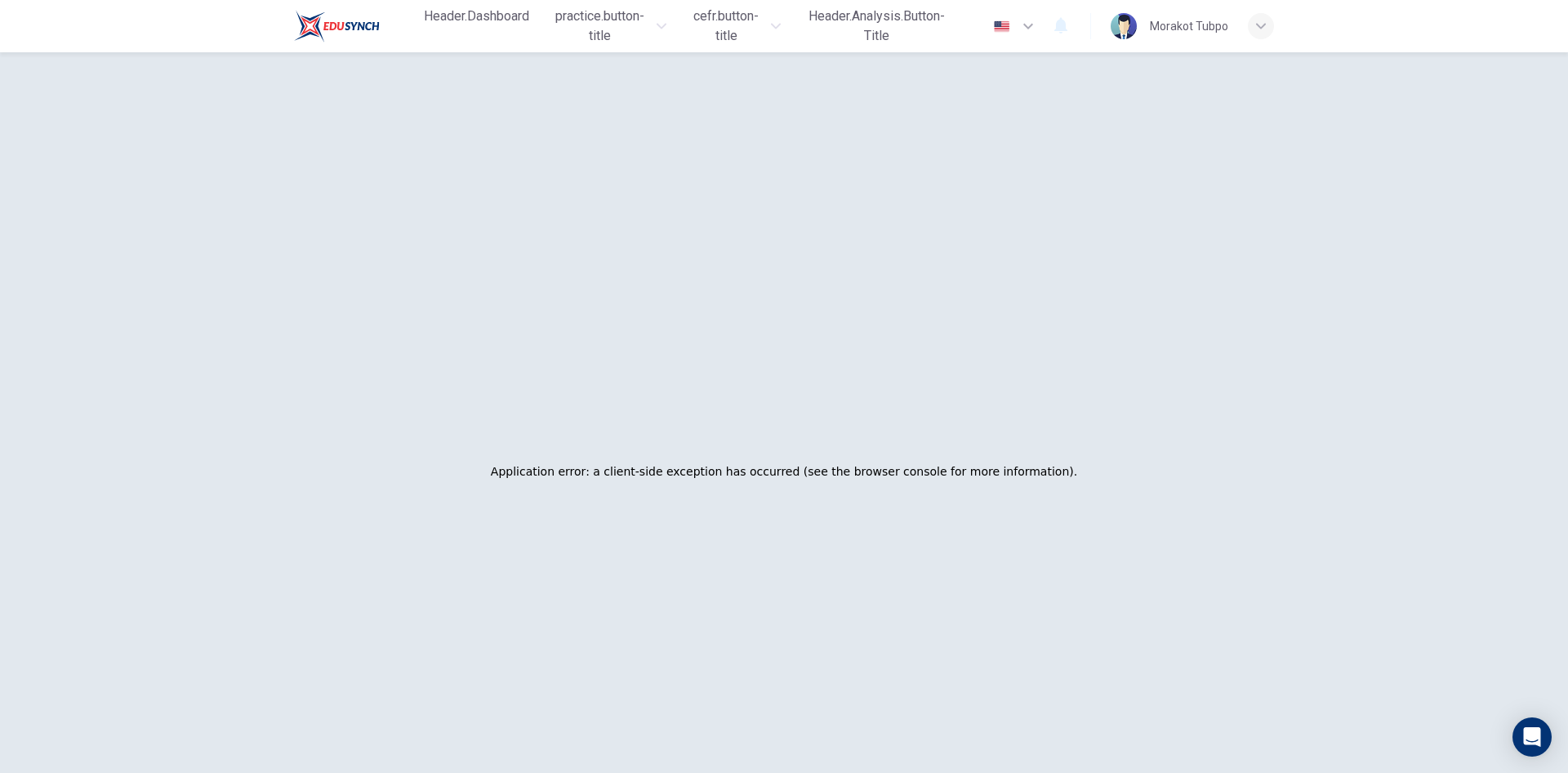
click at [773, 262] on div "Application error: a client-side exception has occurred (see the browser consol…" at bounding box center [784, 471] width 994 height 773
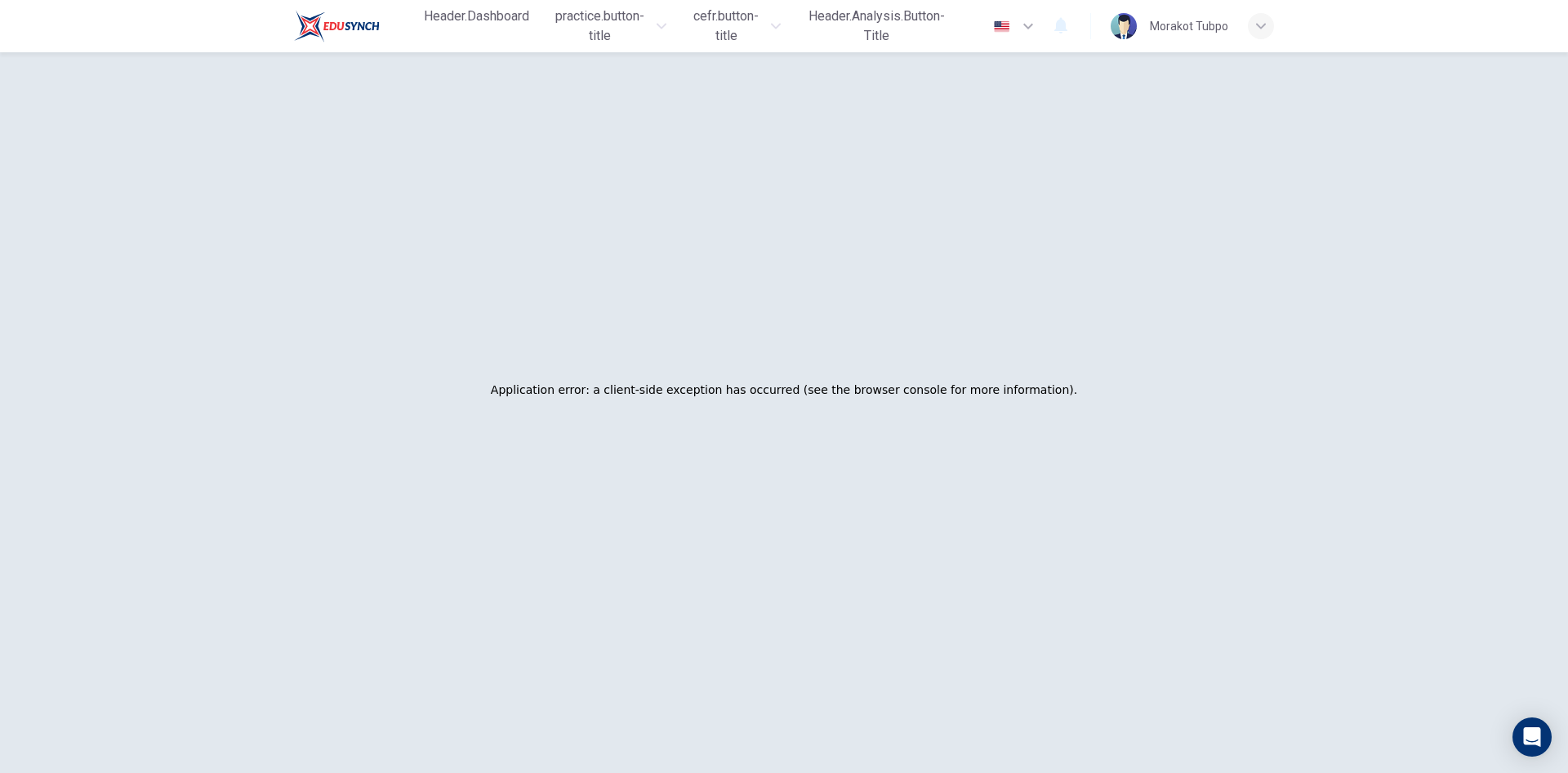
scroll to position [0, 0]
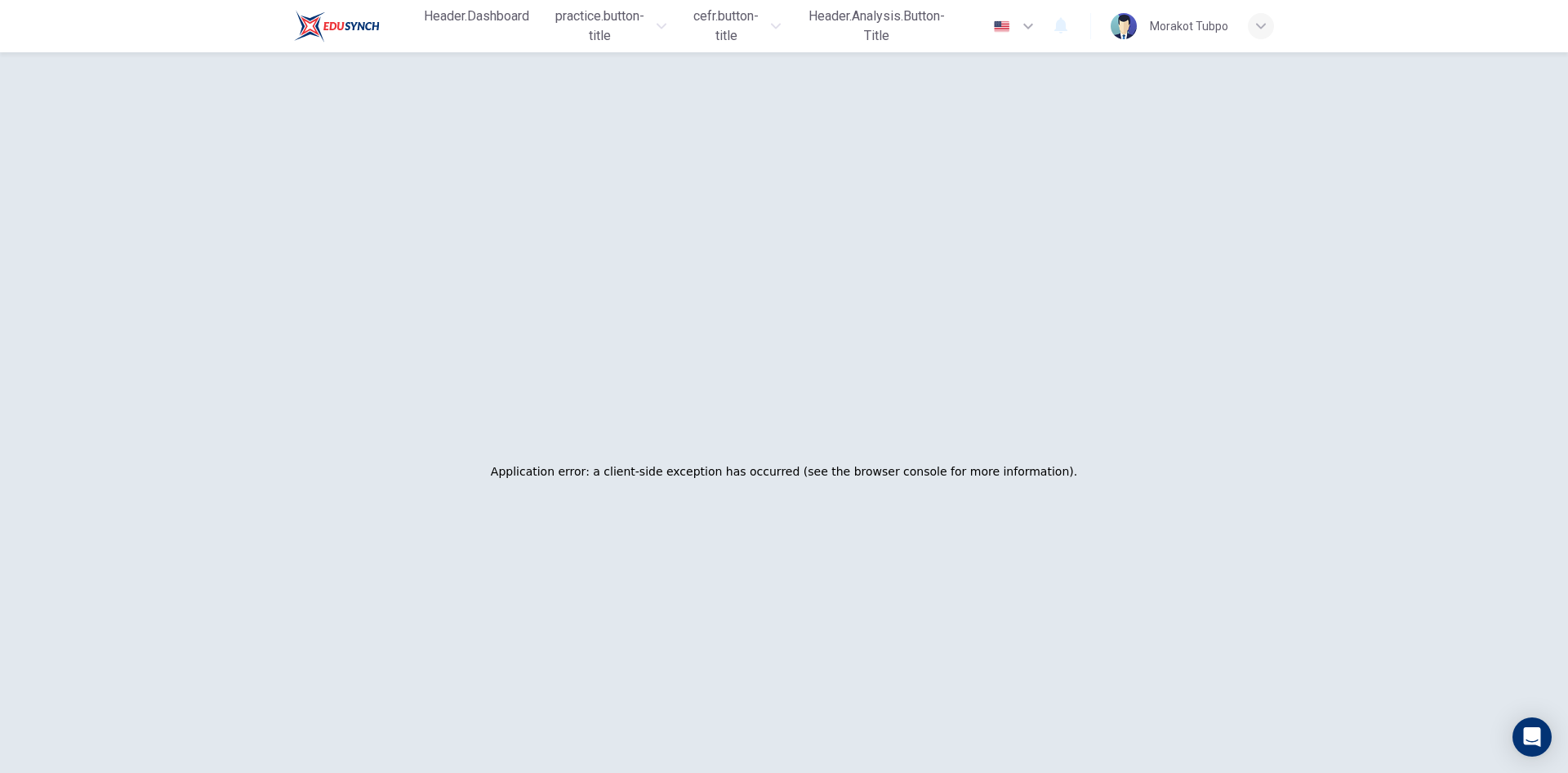
click at [956, 479] on h2 "Application error: a client-side exception has occurred (see the browser consol…" at bounding box center [784, 472] width 587 height 23
click at [835, 468] on h2 "Application error: a client-side exception has occurred (see the browser consol…" at bounding box center [784, 472] width 587 height 23
